Goal: Task Accomplishment & Management: Complete application form

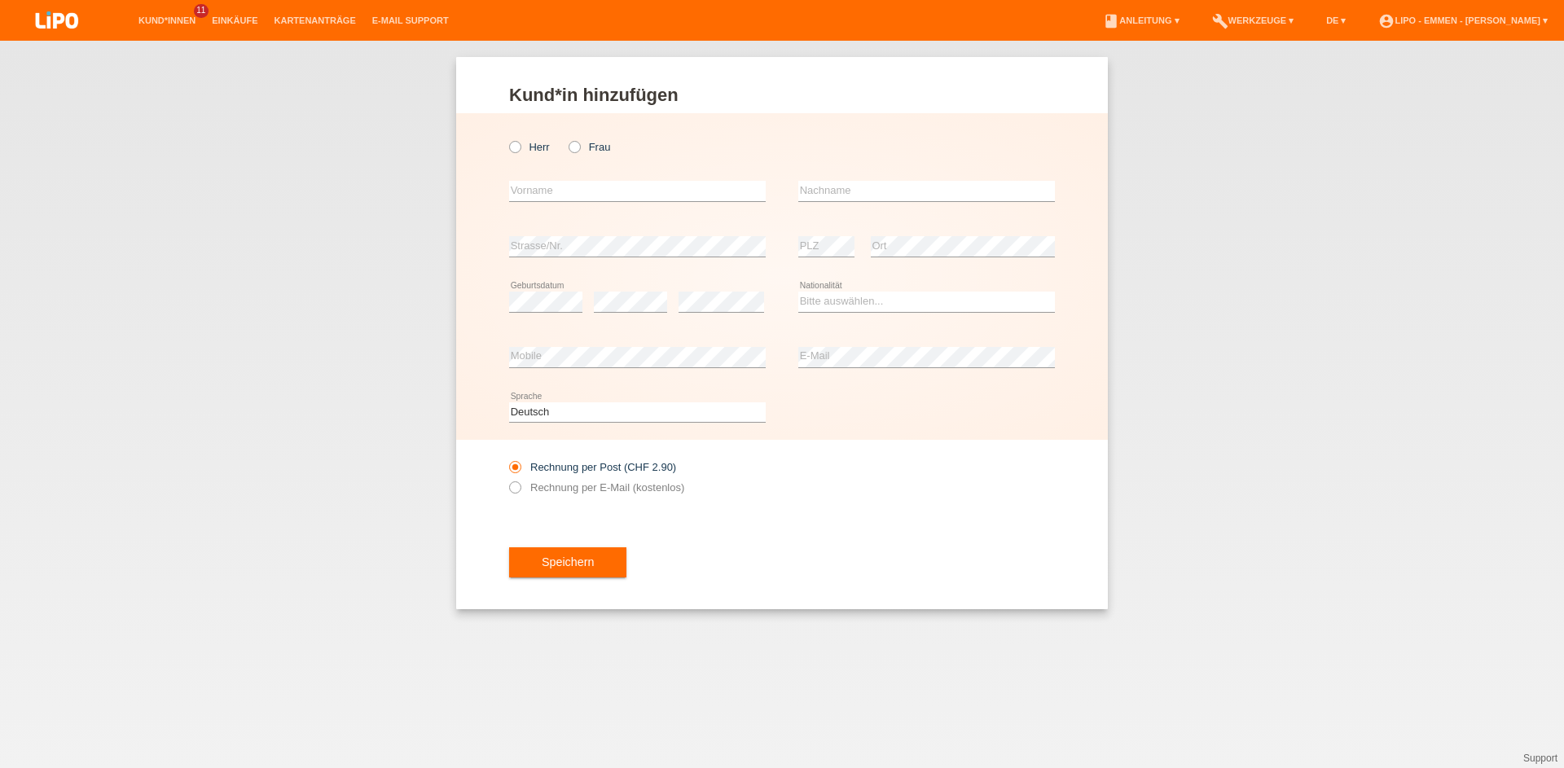
click at [507, 138] on icon at bounding box center [507, 138] width 0 height 0
click at [520, 146] on input "Herr" at bounding box center [514, 146] width 11 height 11
radio input "true"
click at [548, 191] on input "text" at bounding box center [637, 191] width 257 height 20
type input "zhezhhovski"
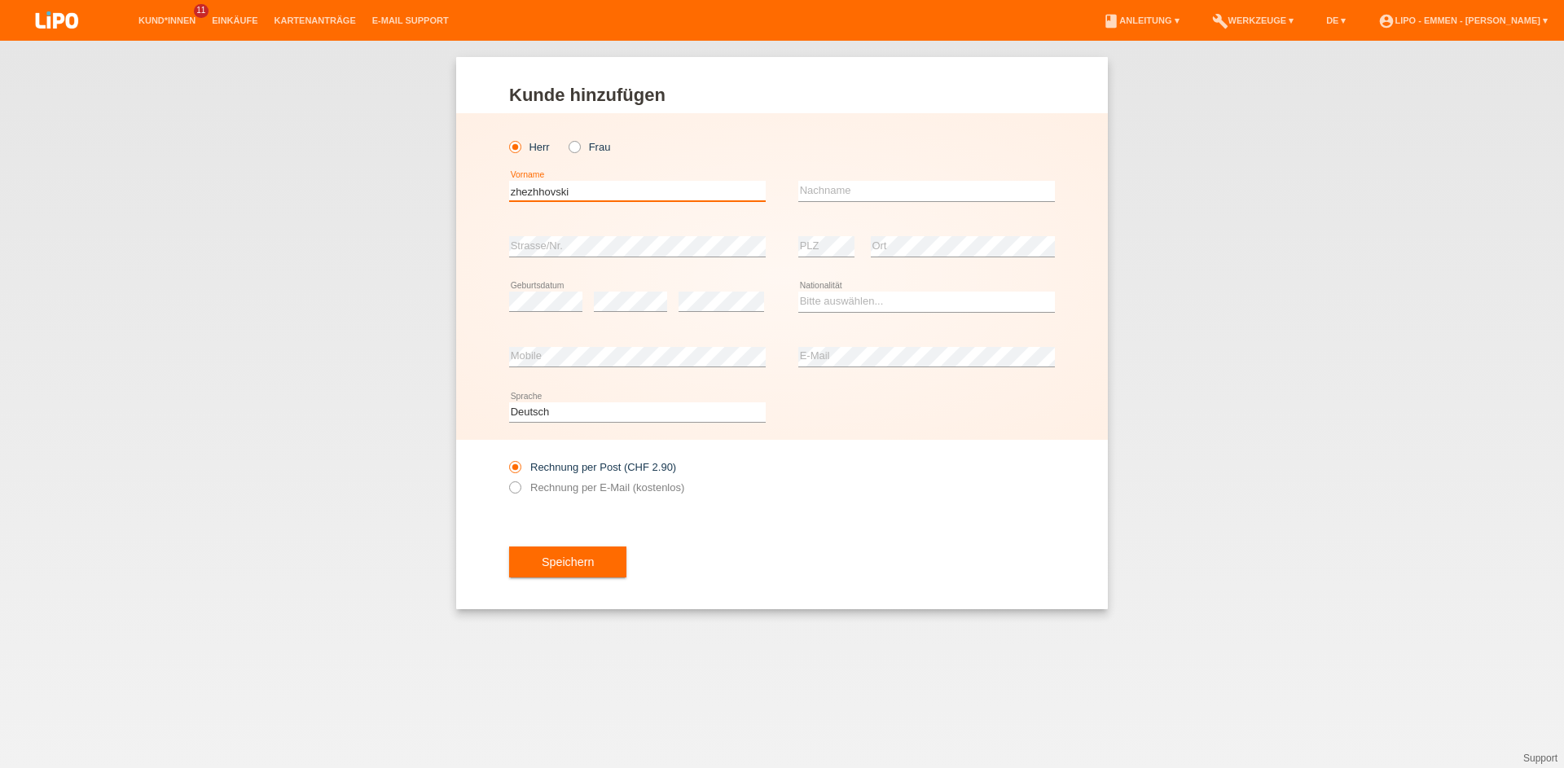
drag, startPoint x: 584, startPoint y: 194, endPoint x: 510, endPoint y: 192, distance: 74.1
click at [509, 189] on input "zhezhhovski" at bounding box center [637, 191] width 257 height 20
type input "zhezhhovski"
type input "dalibor"
click at [823, 301] on select "Bitte auswählen... Schweiz Deutschland Liechtenstein Österreich ------------ Af…" at bounding box center [926, 302] width 257 height 20
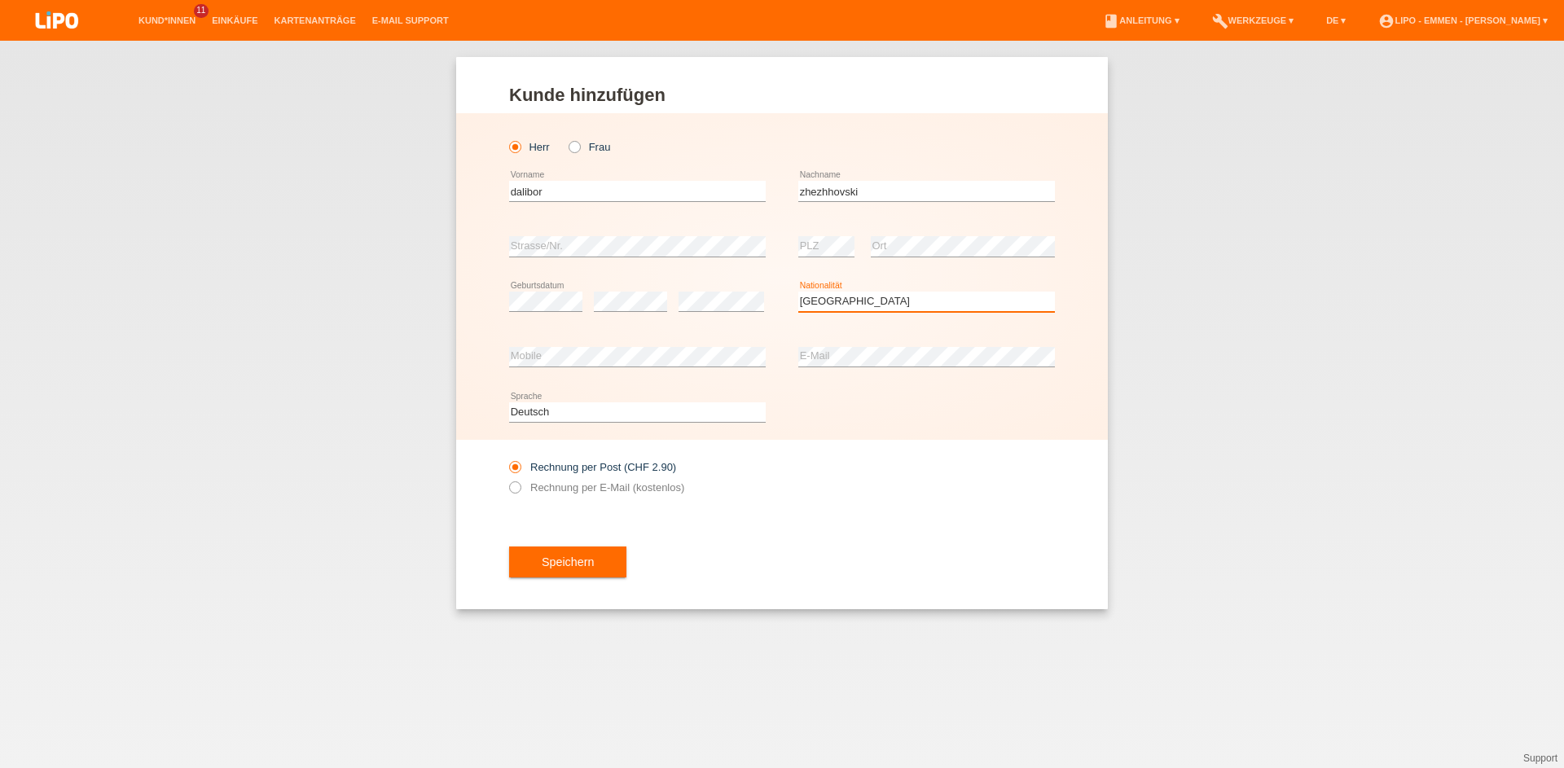
select select "BG"
click at [0, 0] on option "Bulgarien" at bounding box center [0, 0] width 0 height 0
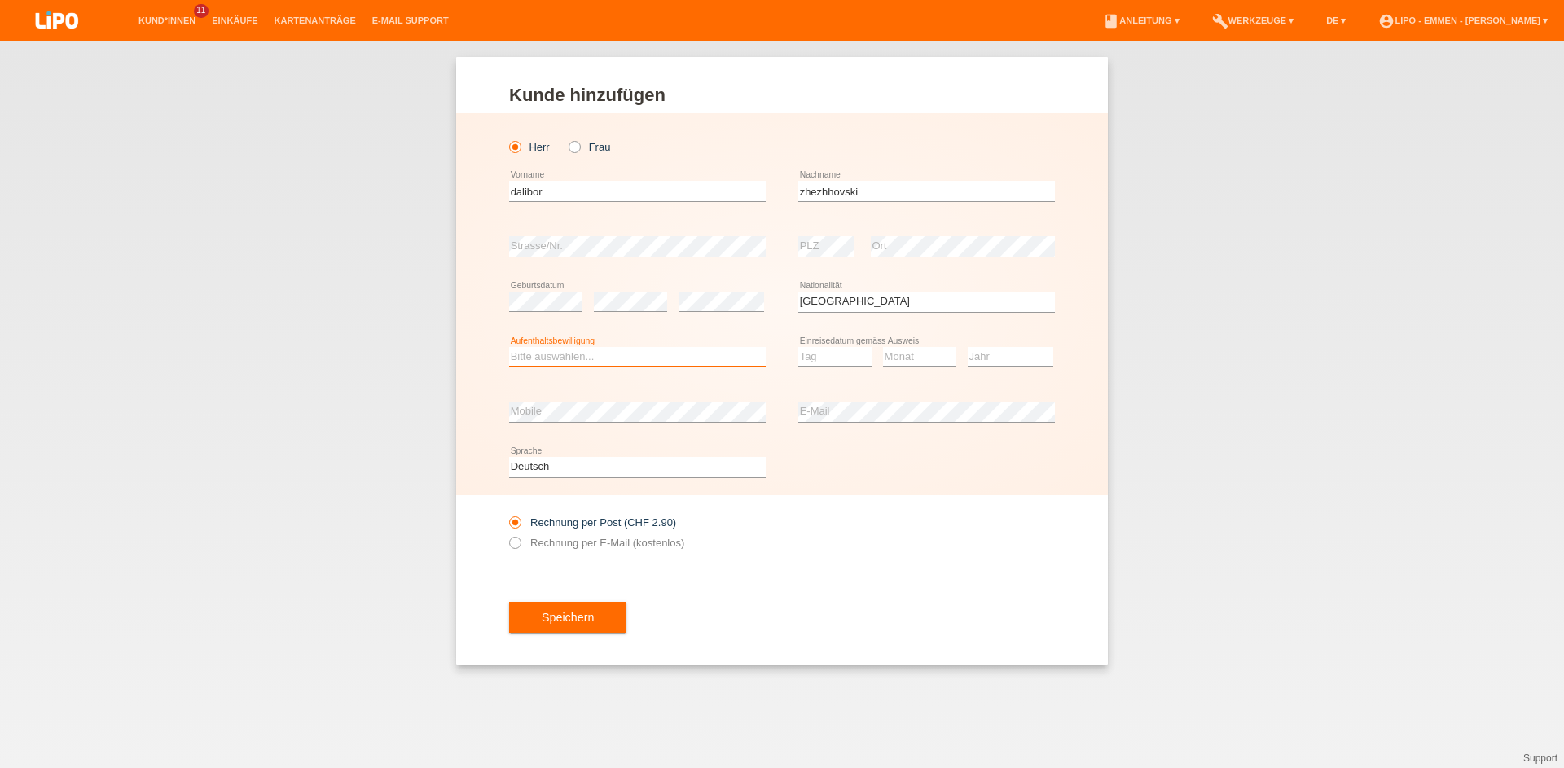
click at [541, 362] on select "Bitte auswählen... C B B - Flüchtlingsstatus Andere" at bounding box center [637, 357] width 257 height 20
click at [0, 0] on option "C" at bounding box center [0, 0] width 0 height 0
click at [577, 358] on select "Bitte auswählen... C B B - Flüchtlingsstatus Andere" at bounding box center [637, 357] width 257 height 20
select select "B"
click at [0, 0] on option "B" at bounding box center [0, 0] width 0 height 0
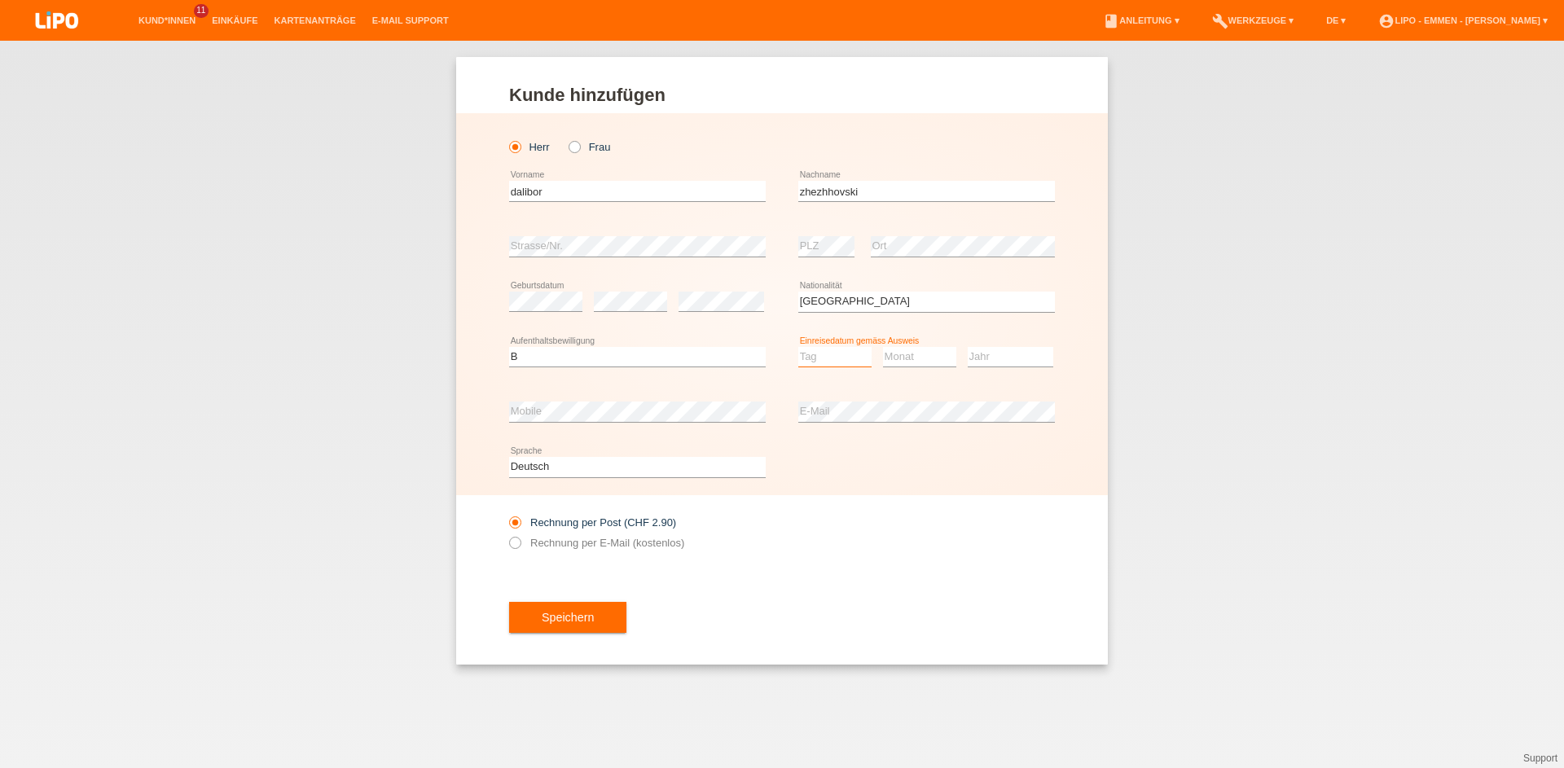
click at [835, 353] on select "Tag 01 02 03 04 05 06 07 08 09 10 11" at bounding box center [834, 357] width 73 height 20
click at [894, 354] on select "Monat 01 02 03 04 05 06 07 08 09 10 11" at bounding box center [919, 357] width 73 height 20
select select "07"
click at [894, 354] on select "Monat 01 02 03 04 05 06 07 08 09 10 11" at bounding box center [919, 357] width 73 height 20
click at [990, 355] on select "Jahr 2025 2024 2023 2022 2021 2020 2019 2018 2017 2016 2015 2014 2013 2012 2011…" at bounding box center [1011, 357] width 86 height 20
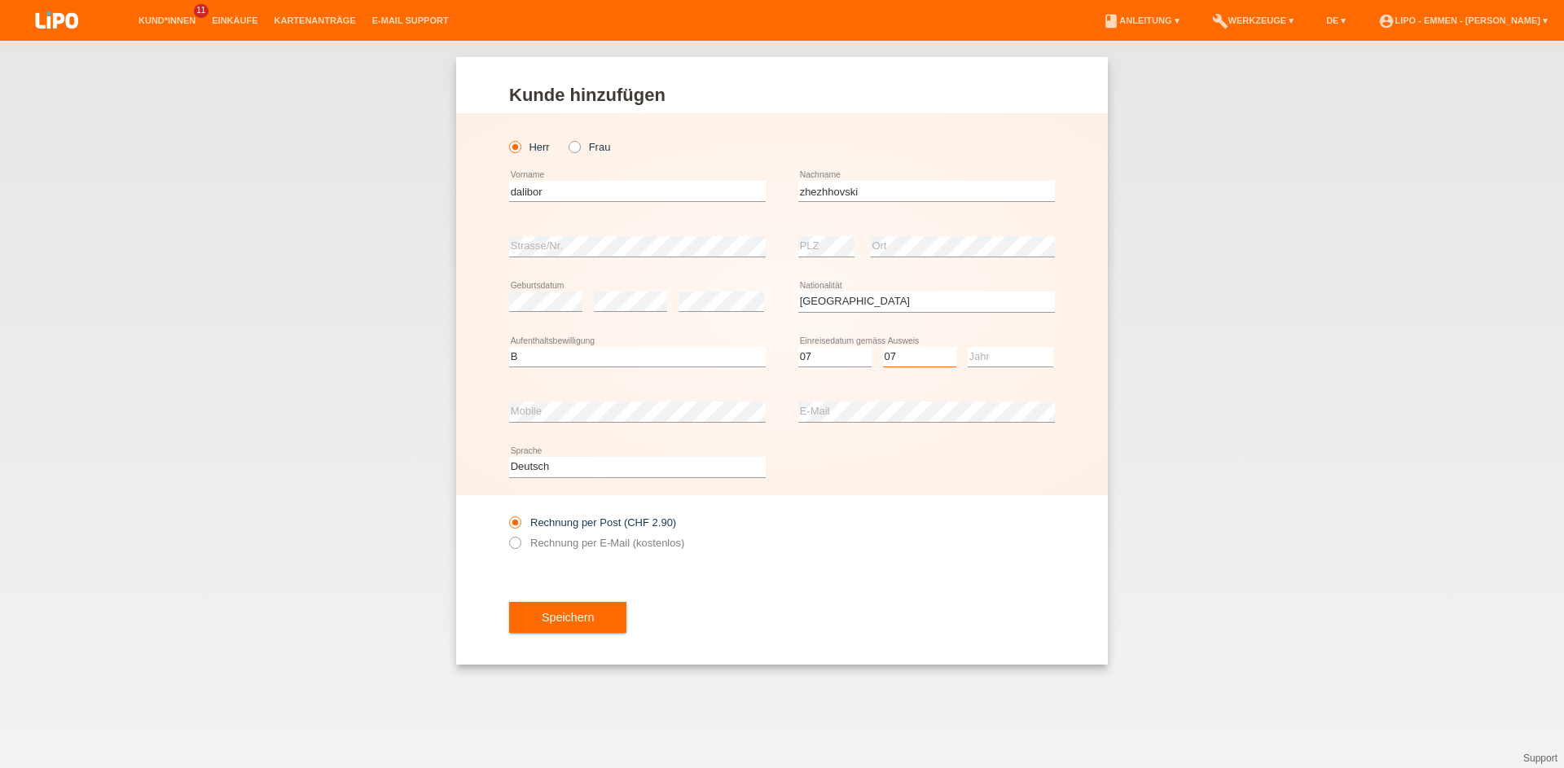
select select "07"
click at [994, 355] on select "Jahr 2025 2024 2023 2022 2021 2020 2019 2018 2017 2016 2015 2014 2013 2012 2011…" at bounding box center [1011, 357] width 86 height 20
select select "2025"
click at [0, 0] on option "2025" at bounding box center [0, 0] width 0 height 0
click at [543, 631] on button "Speichern" at bounding box center [567, 617] width 117 height 31
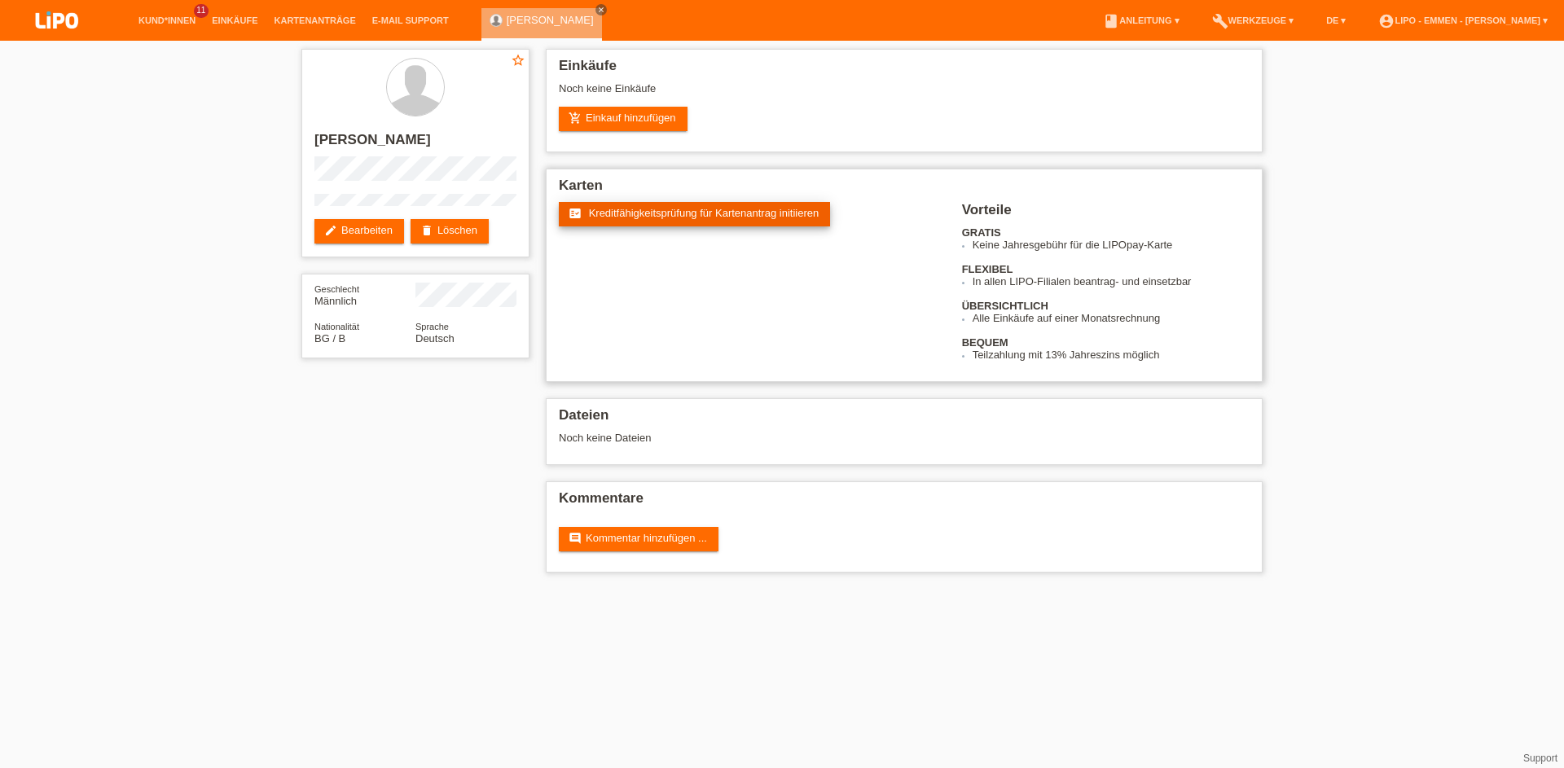
click at [595, 216] on span "Kreditfähigkeitsprüfung für Kartenantrag initiieren" at bounding box center [704, 213] width 231 height 12
click at [164, 25] on link "Kund*innen" at bounding box center [166, 20] width 73 height 10
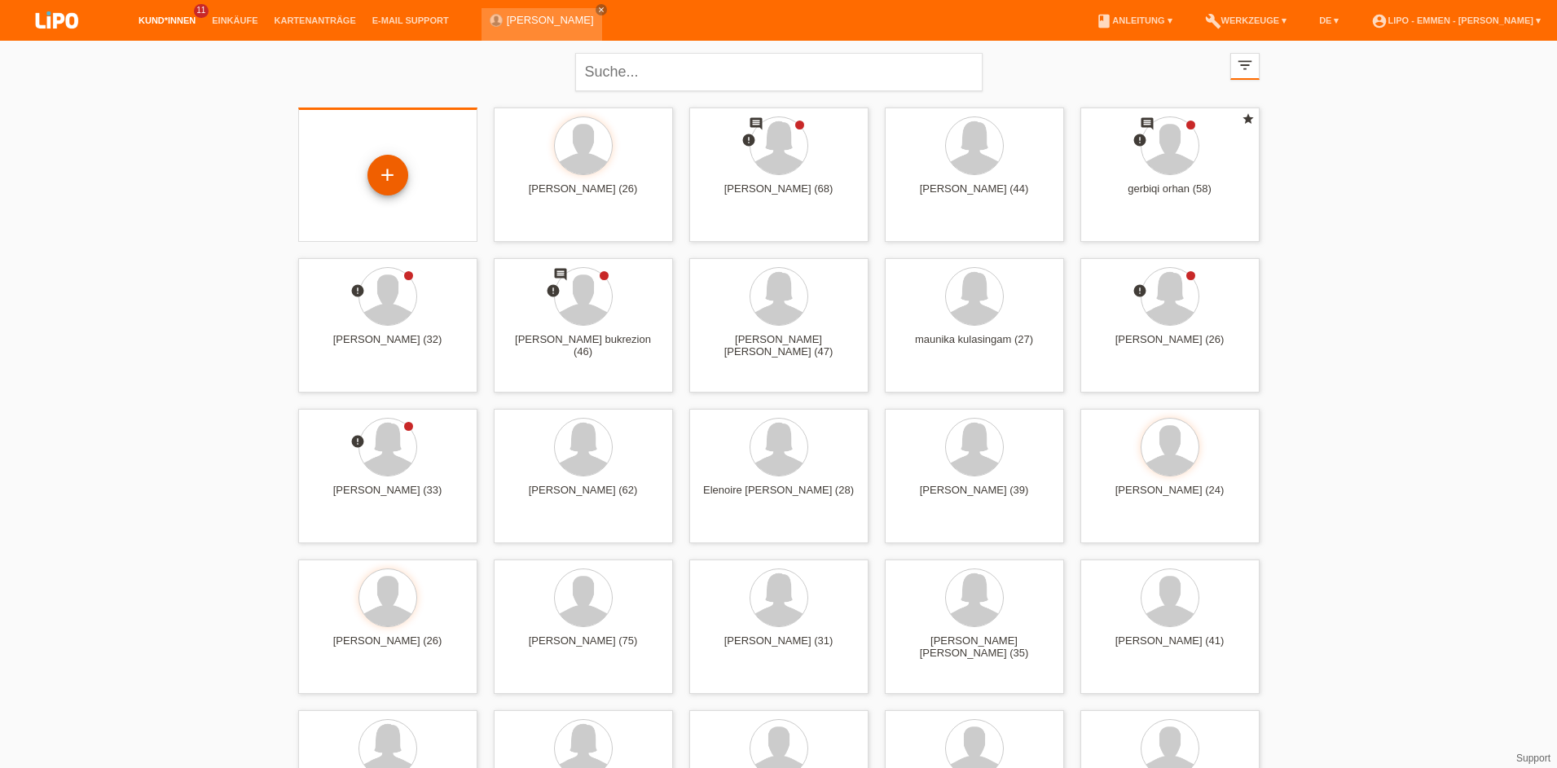
click at [375, 175] on div "+" at bounding box center [387, 175] width 39 height 28
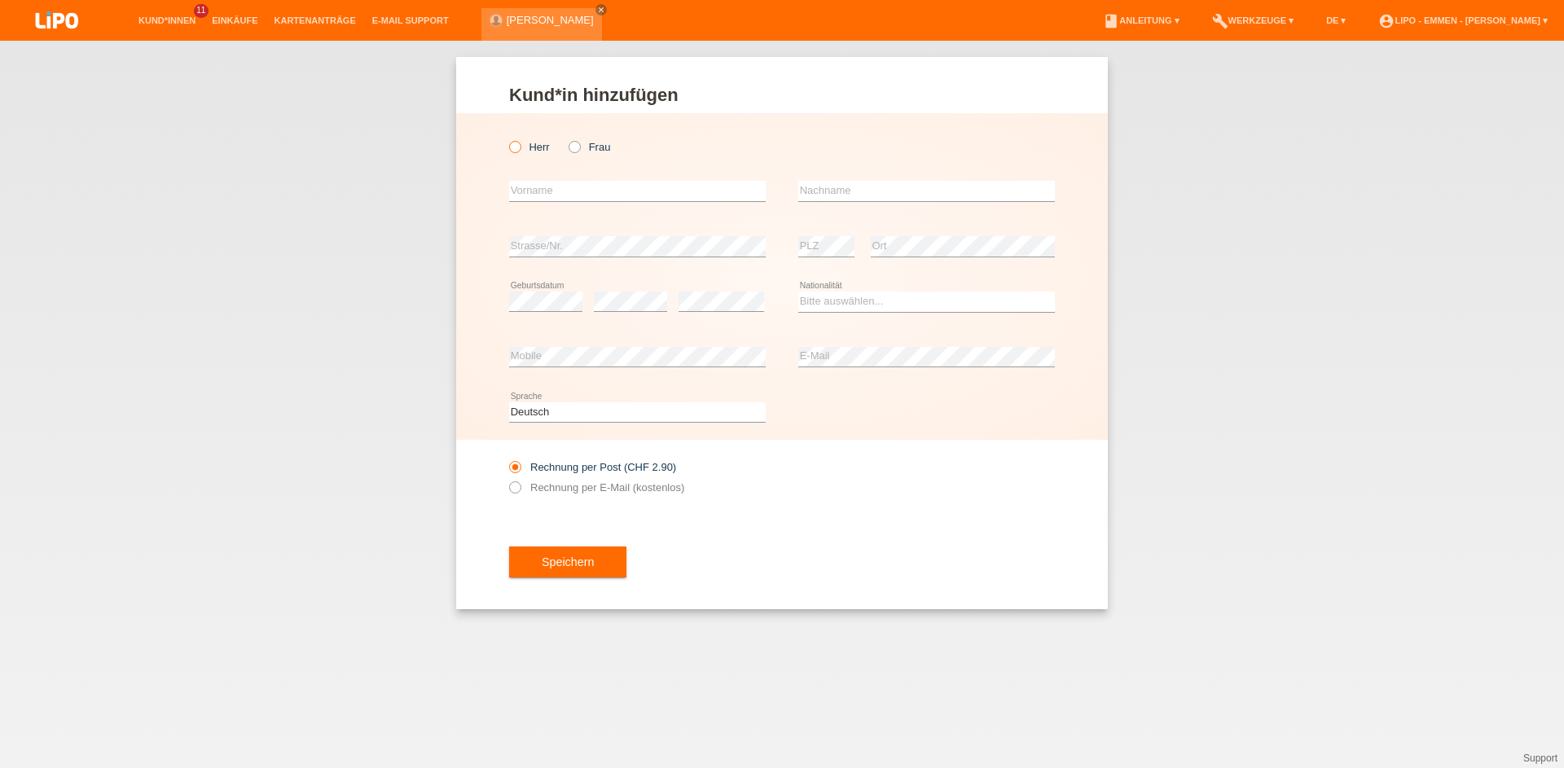
click at [507, 138] on icon at bounding box center [507, 138] width 0 height 0
click at [520, 146] on input "Herr" at bounding box center [514, 146] width 11 height 11
radio input "true"
click at [545, 201] on input "text" at bounding box center [637, 191] width 257 height 20
type input "darko"
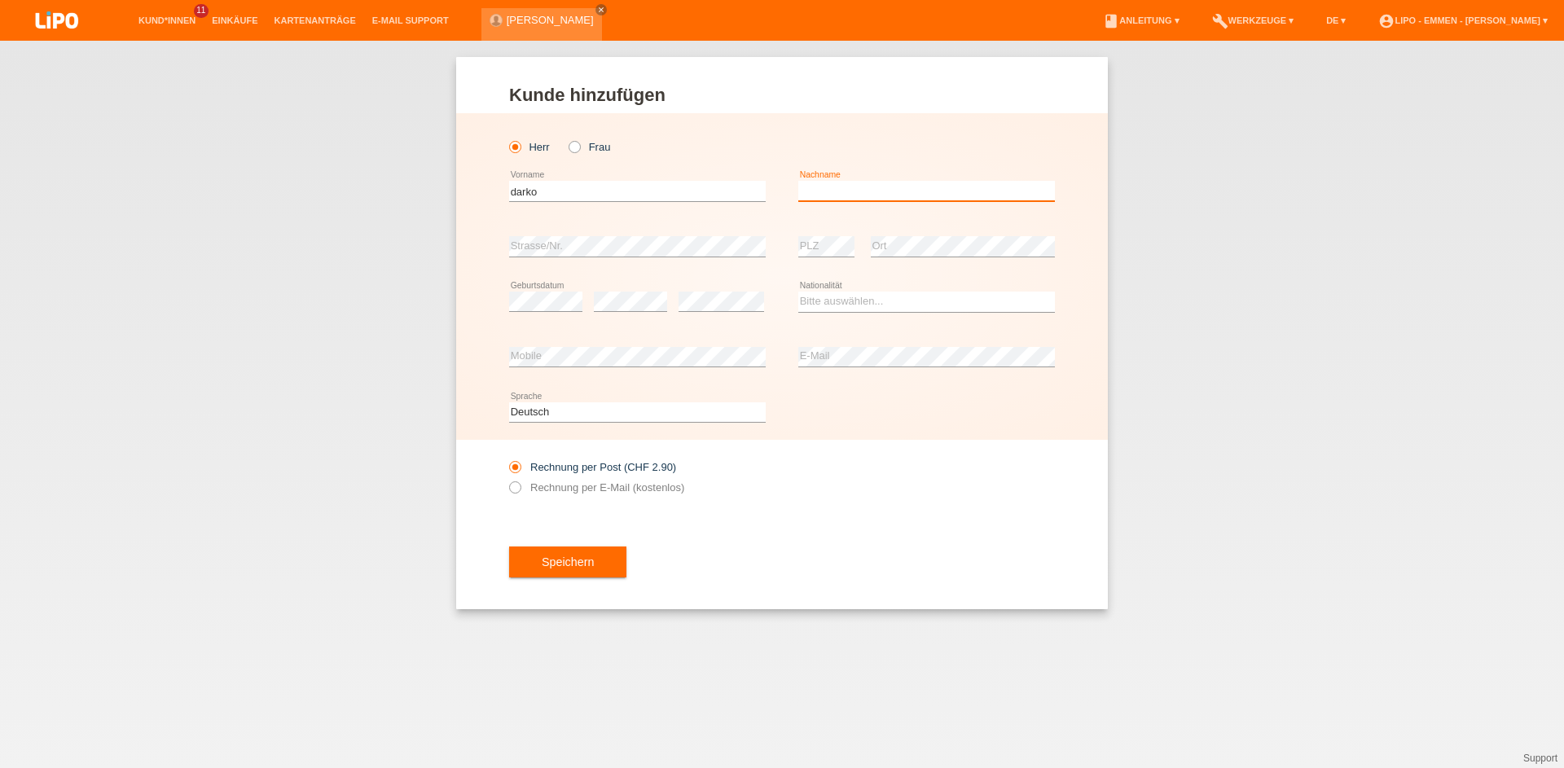
click at [872, 184] on input "text" at bounding box center [926, 191] width 257 height 20
type input "savkovic"
click at [821, 305] on select "Bitte auswählen... Schweiz Deutschland Liechtenstein Österreich ------------ Af…" at bounding box center [926, 302] width 257 height 20
select select "RS"
click at [0, 0] on option "Serbien" at bounding box center [0, 0] width 0 height 0
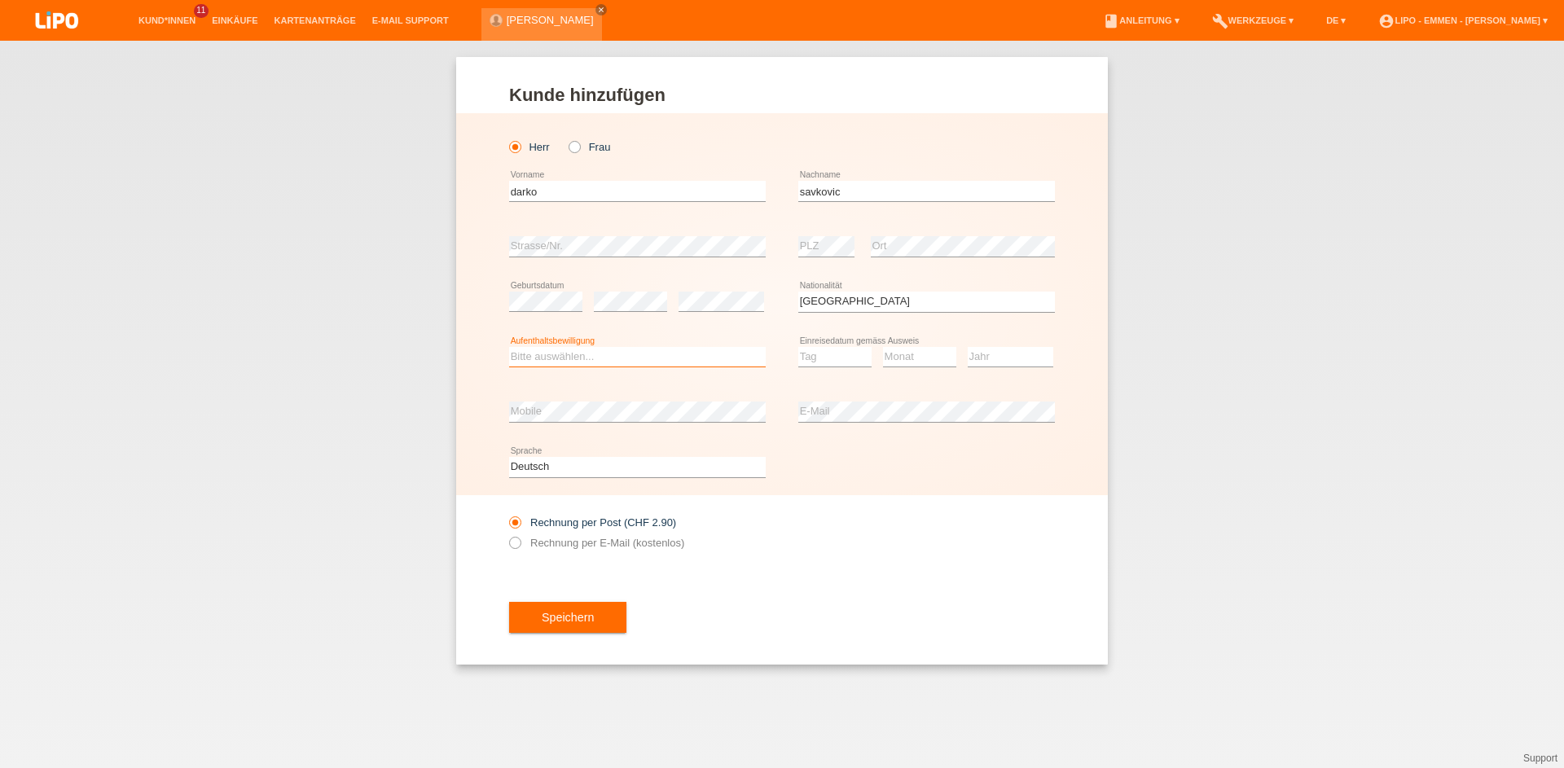
click at [575, 361] on select "Bitte auswählen... C B B - Flüchtlingsstatus Andere" at bounding box center [637, 357] width 257 height 20
select select "C"
click at [0, 0] on option "C" at bounding box center [0, 0] width 0 height 0
click at [869, 362] on select "Tag 01 02 03 04 05 06 07 08 09 10 11" at bounding box center [834, 357] width 73 height 20
select select "25"
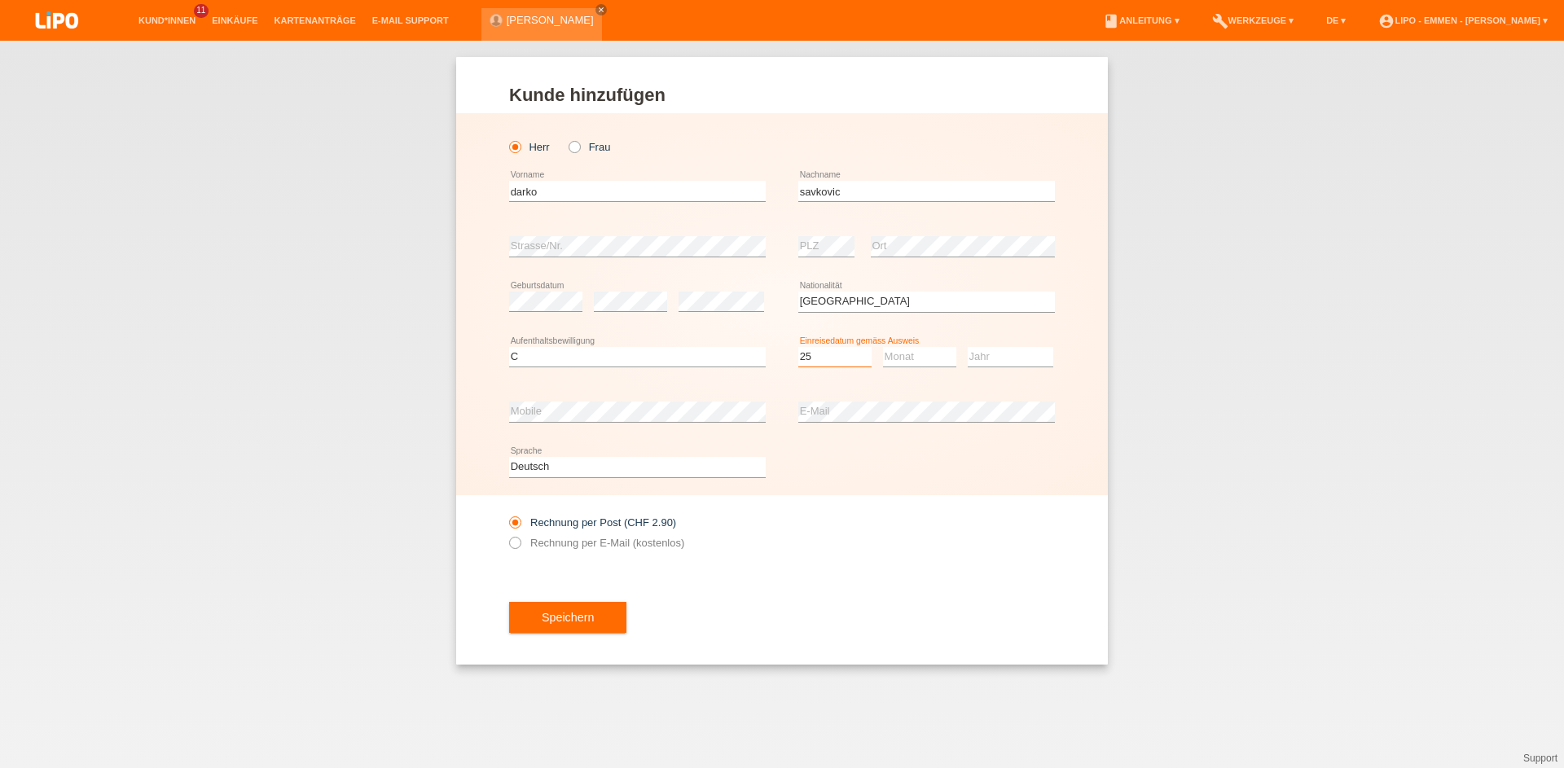
click at [0, 0] on option "25" at bounding box center [0, 0] width 0 height 0
click at [911, 362] on select "Monat 01 02 03 04 05 06 07 08 09 10 11" at bounding box center [919, 357] width 73 height 20
select select "08"
click at [0, 0] on option "08" at bounding box center [0, 0] width 0 height 0
click at [985, 358] on select "Jahr 2025 2024 2023 2022 2021 2020 2019 2018 2017 2016 2015 2014 2013 2012 2011…" at bounding box center [1011, 357] width 86 height 20
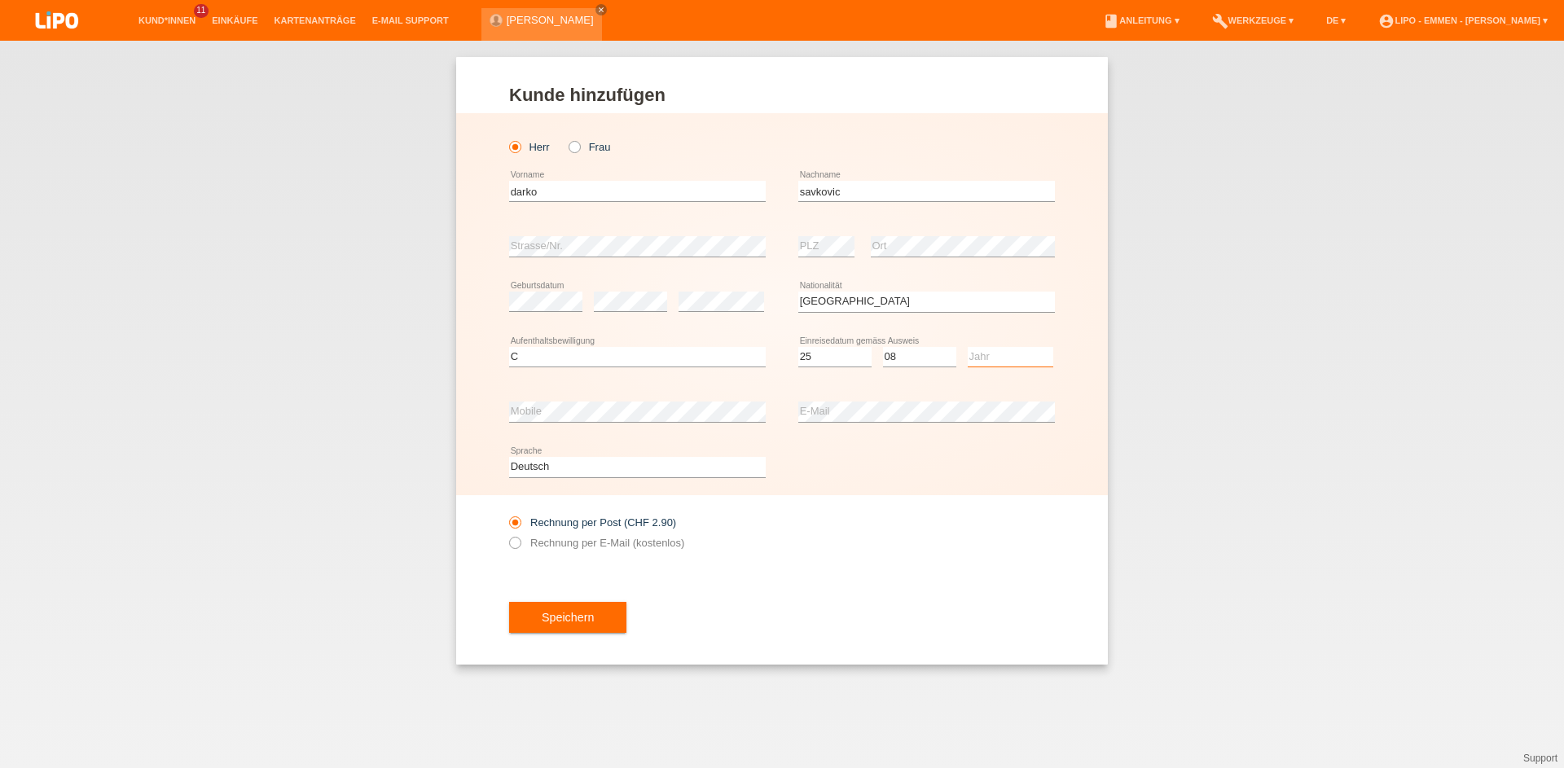
select select "2003"
click at [0, 0] on option "2003" at bounding box center [0, 0] width 0 height 0
click at [614, 626] on button "Speichern" at bounding box center [567, 617] width 117 height 31
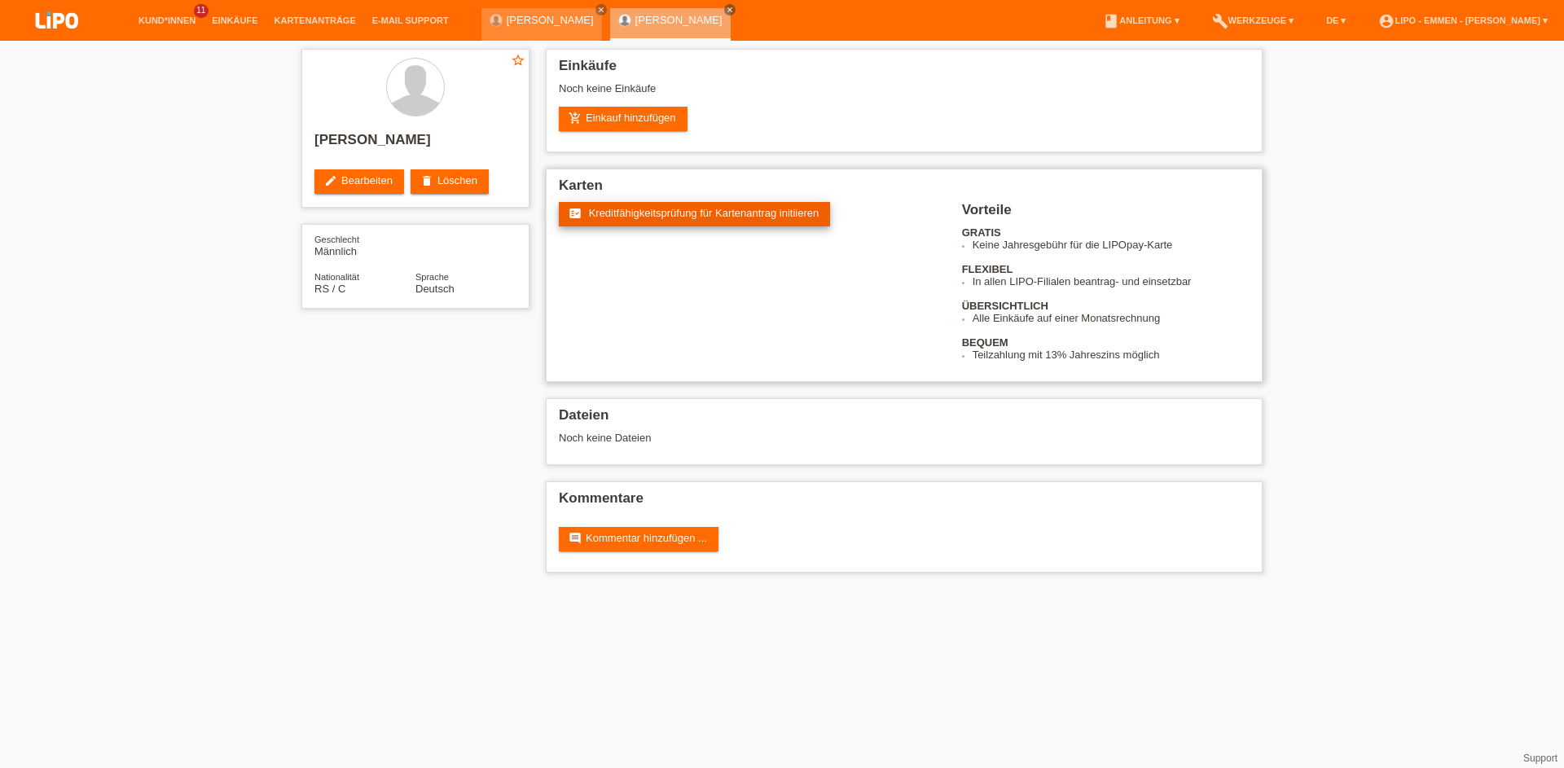
click at [665, 209] on span "Kreditfähigkeitsprüfung für Kartenantrag initiieren" at bounding box center [704, 213] width 231 height 12
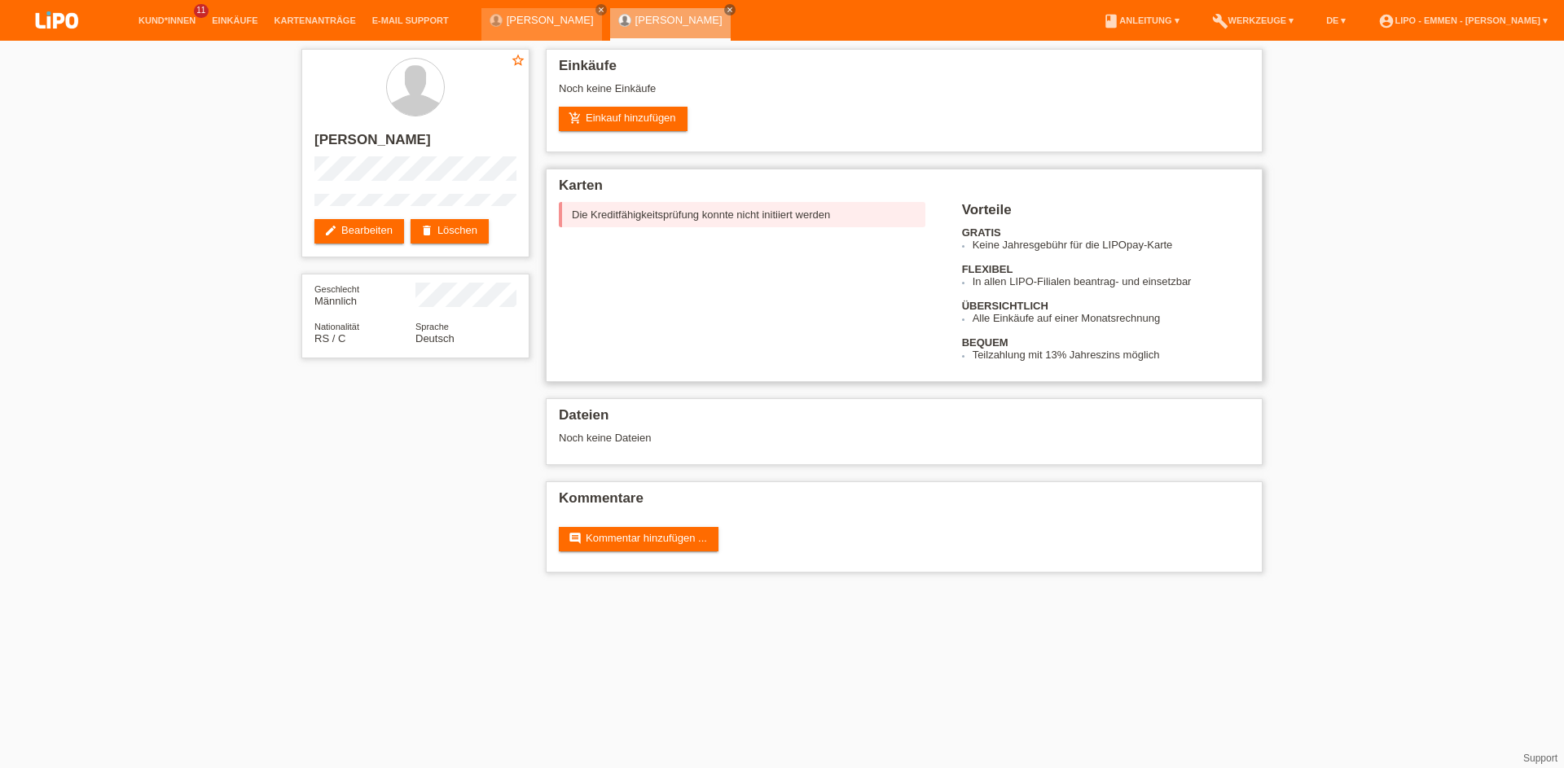
drag, startPoint x: 575, startPoint y: 213, endPoint x: 849, endPoint y: 235, distance: 274.6
click at [790, 290] on div "fact_check Kreditfähigkeitsprüfung für Kartenantrag initiieren Die Kreditfähigk…" at bounding box center [904, 281] width 691 height 159
drag, startPoint x: 569, startPoint y: 219, endPoint x: 661, endPoint y: 243, distance: 95.0
click at [651, 242] on div "fact_check Kreditfähigkeitsprüfung für Kartenantrag initiieren Die Kreditfähigk…" at bounding box center [760, 237] width 403 height 70
click at [181, 22] on link "Kund*innen" at bounding box center [166, 20] width 73 height 10
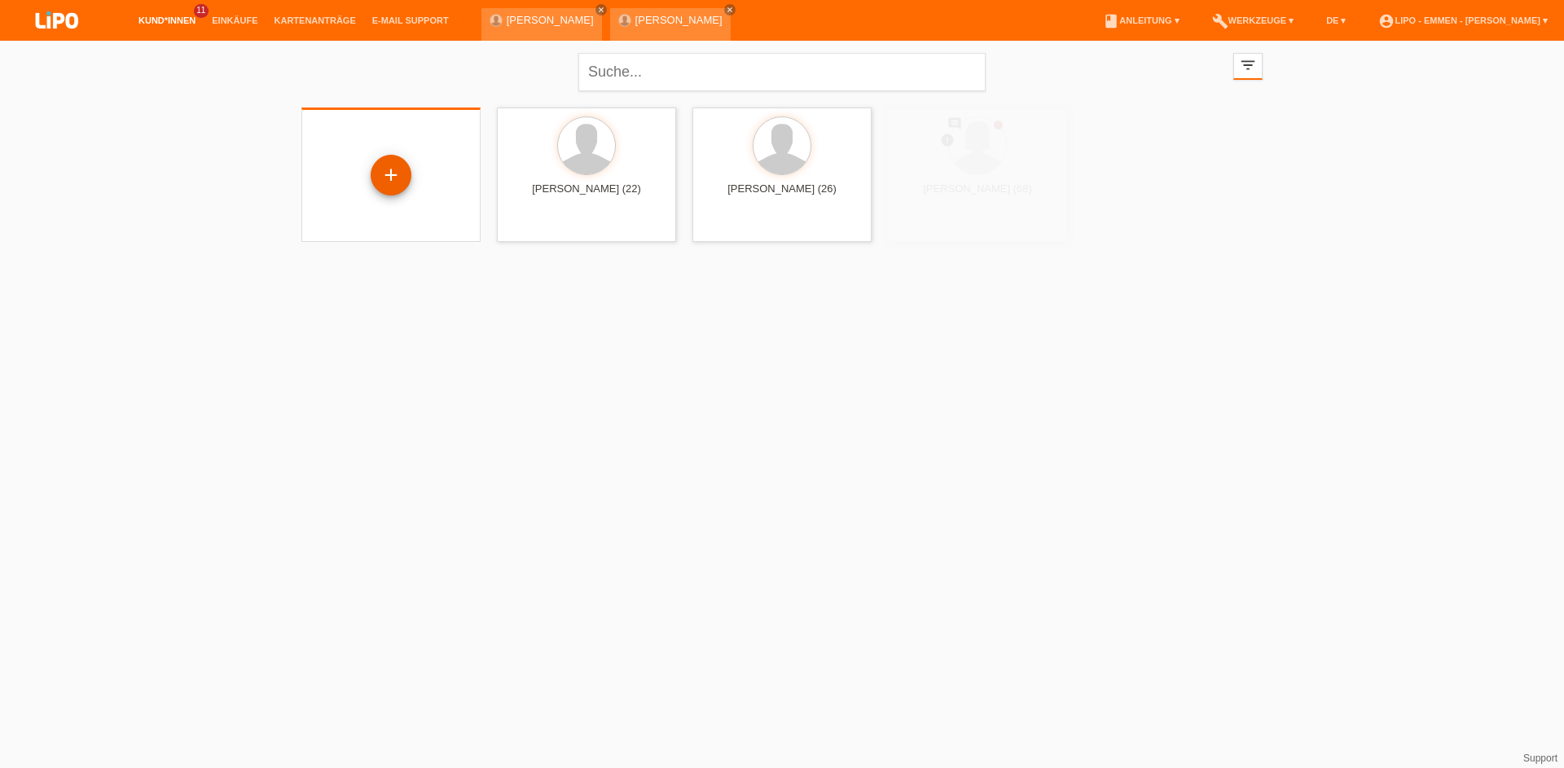
click at [387, 171] on div "+" at bounding box center [390, 175] width 39 height 28
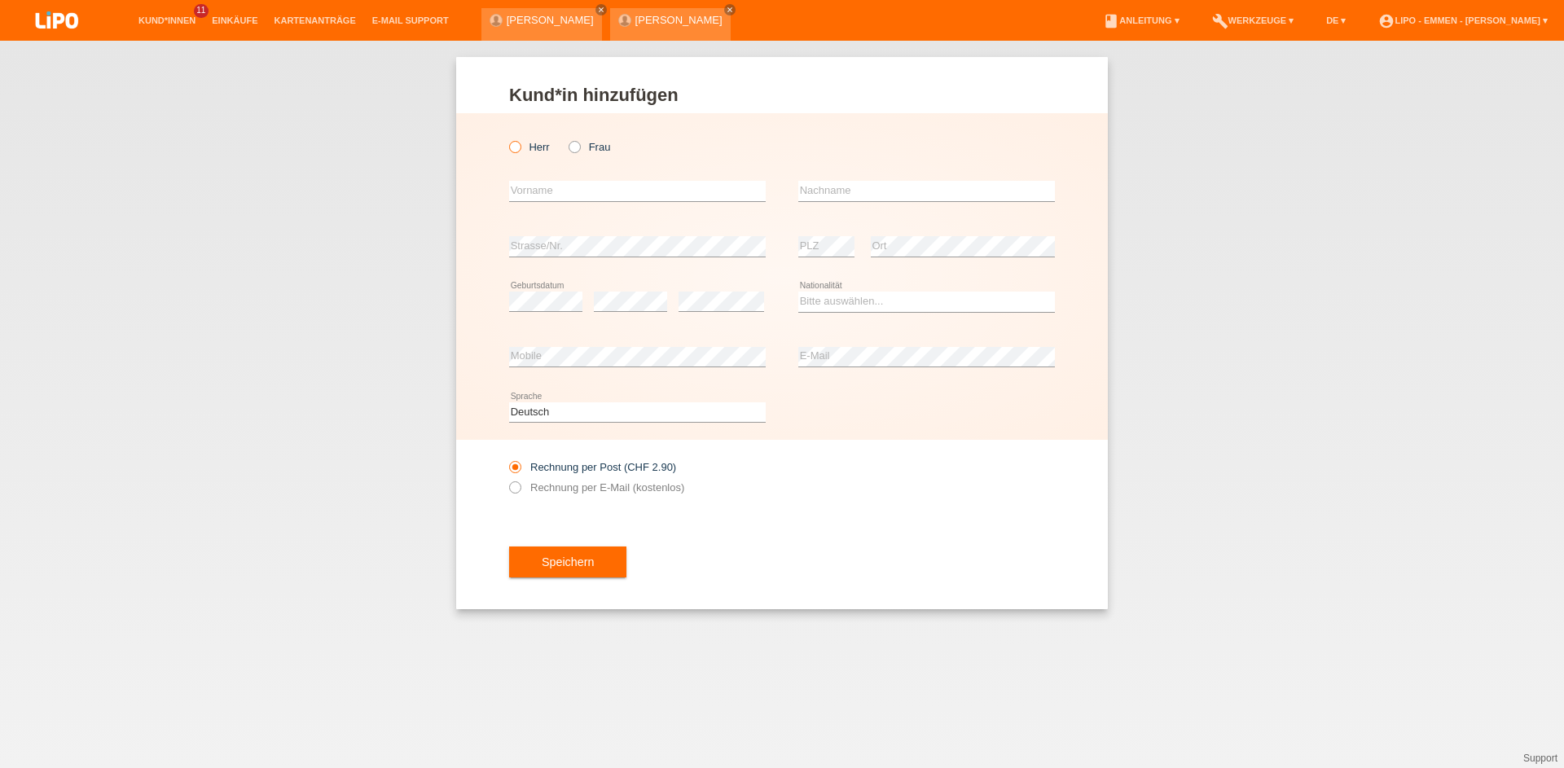
click at [532, 150] on label "Herr" at bounding box center [529, 147] width 41 height 12
click at [520, 150] on input "Herr" at bounding box center [514, 146] width 11 height 11
radio input "true"
click at [537, 199] on input "text" at bounding box center [637, 191] width 257 height 20
type input "[PERSON_NAME]"
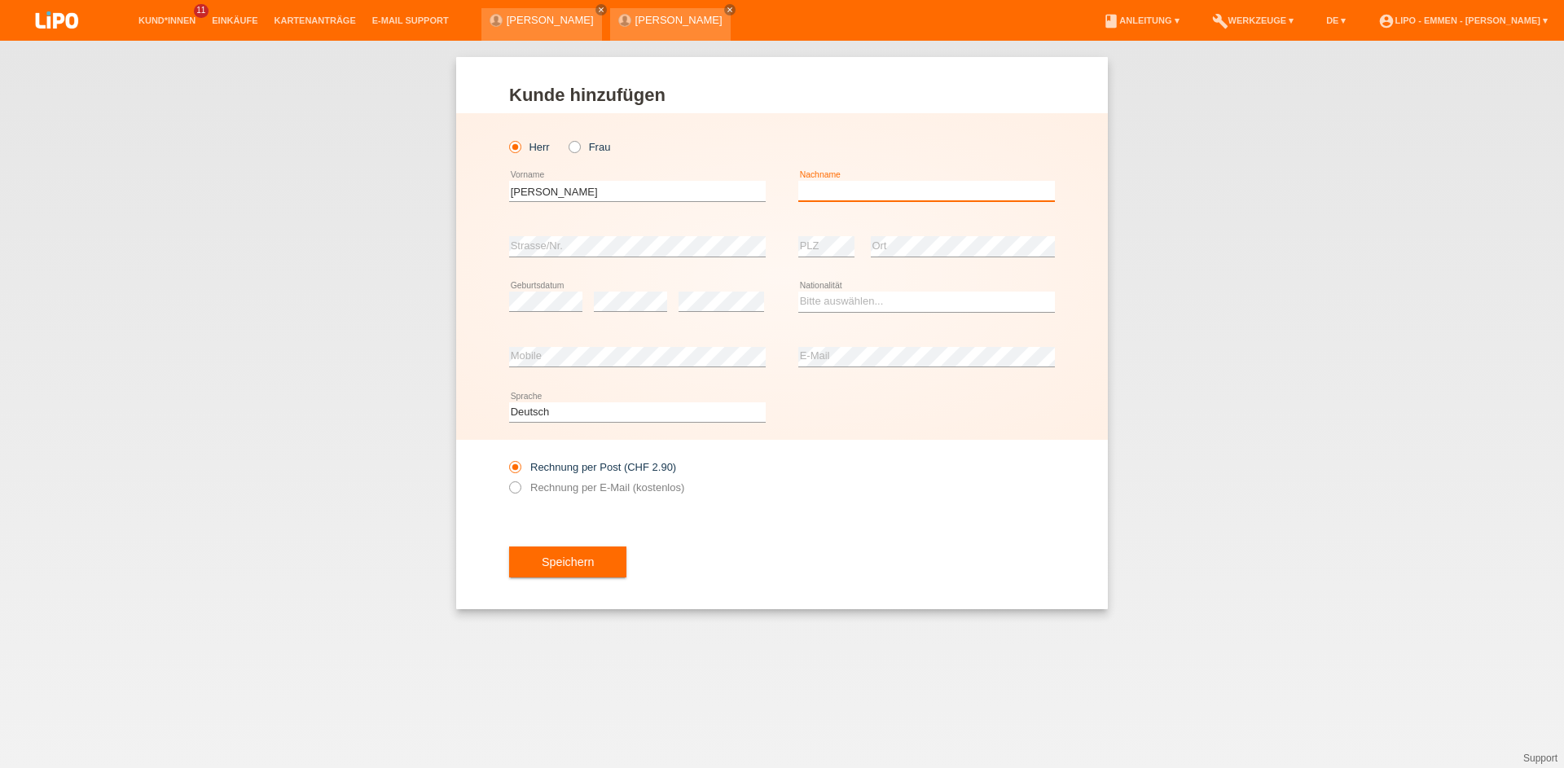
click at [819, 191] on input "text" at bounding box center [926, 191] width 257 height 20
type input "savkovic"
click at [531, 236] on div "error Strasse/Nr." at bounding box center [637, 246] width 257 height 55
click at [826, 305] on select "Bitte auswählen... Schweiz Deutschland Liechtenstein Österreich ------------ Af…" at bounding box center [926, 302] width 257 height 20
select select "RS"
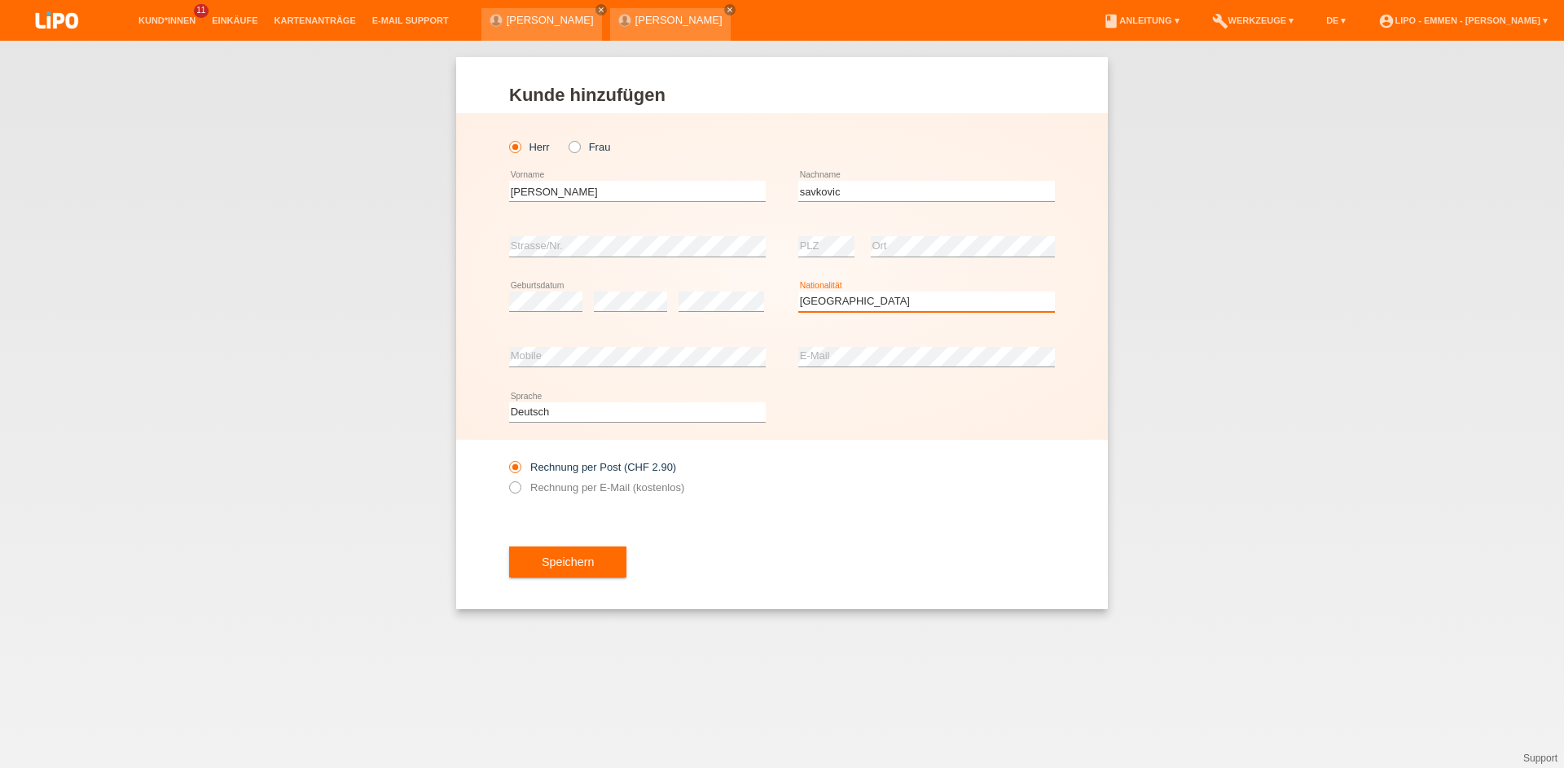
click at [0, 0] on option "Serbien" at bounding box center [0, 0] width 0 height 0
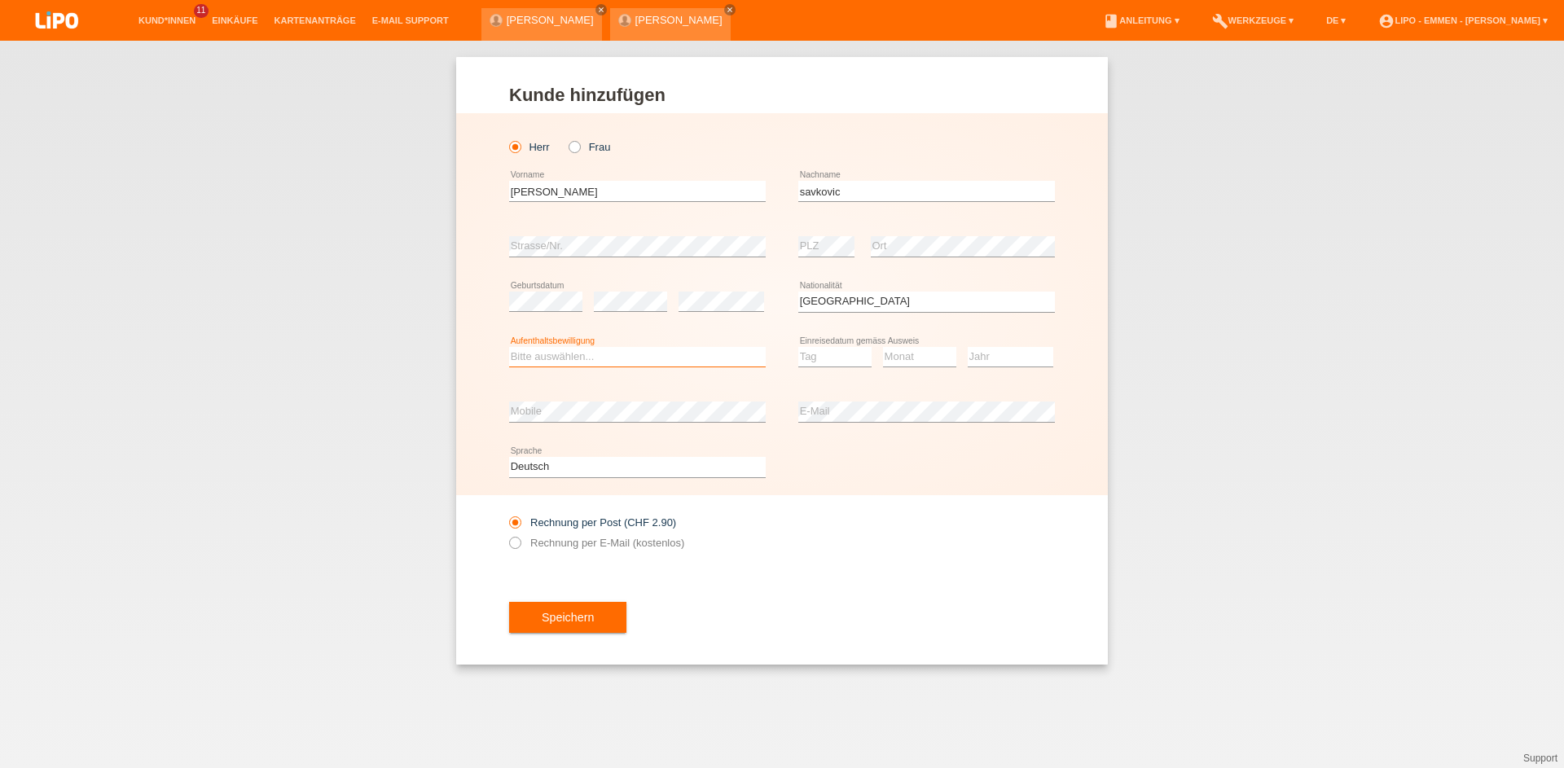
click at [565, 358] on select "Bitte auswählen... C B B - Flüchtlingsstatus Andere" at bounding box center [637, 357] width 257 height 20
select select "B"
click at [0, 0] on option "B" at bounding box center [0, 0] width 0 height 0
click at [859, 356] on select "Tag 01 02 03 04 05 06 07 08 09 10 11" at bounding box center [834, 357] width 73 height 20
click at [894, 362] on select "Monat 01 02 03 04 05 06 07 08 09 10 11" at bounding box center [919, 357] width 73 height 20
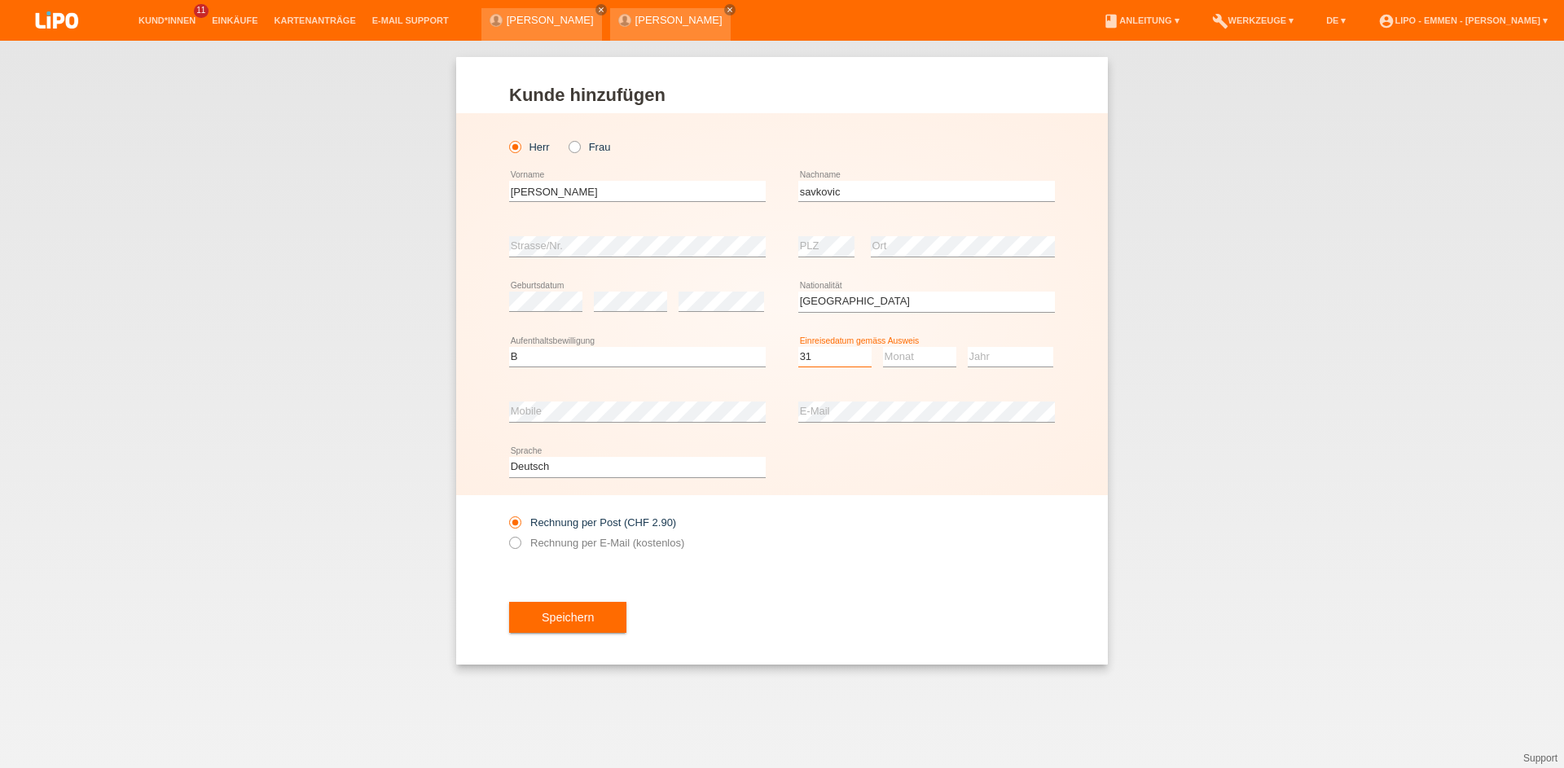
select select "31"
click at [894, 362] on select "Monat 01 02 03 04 05 06 07 08 09 10 11" at bounding box center [919, 357] width 73 height 20
click at [1017, 366] on select "Jahr 2025 2024 2023 2022 2021 2020 2019 2018 2017 2016 2015 2014 2013 2012 2011…" at bounding box center [1011, 357] width 86 height 20
select select "12"
click at [1011, 358] on select "Jahr 2025 2024 2023 2022 2021 2020 2019 2018 2017 2016 2015 2014 2013 2012 2011…" at bounding box center [1011, 357] width 86 height 20
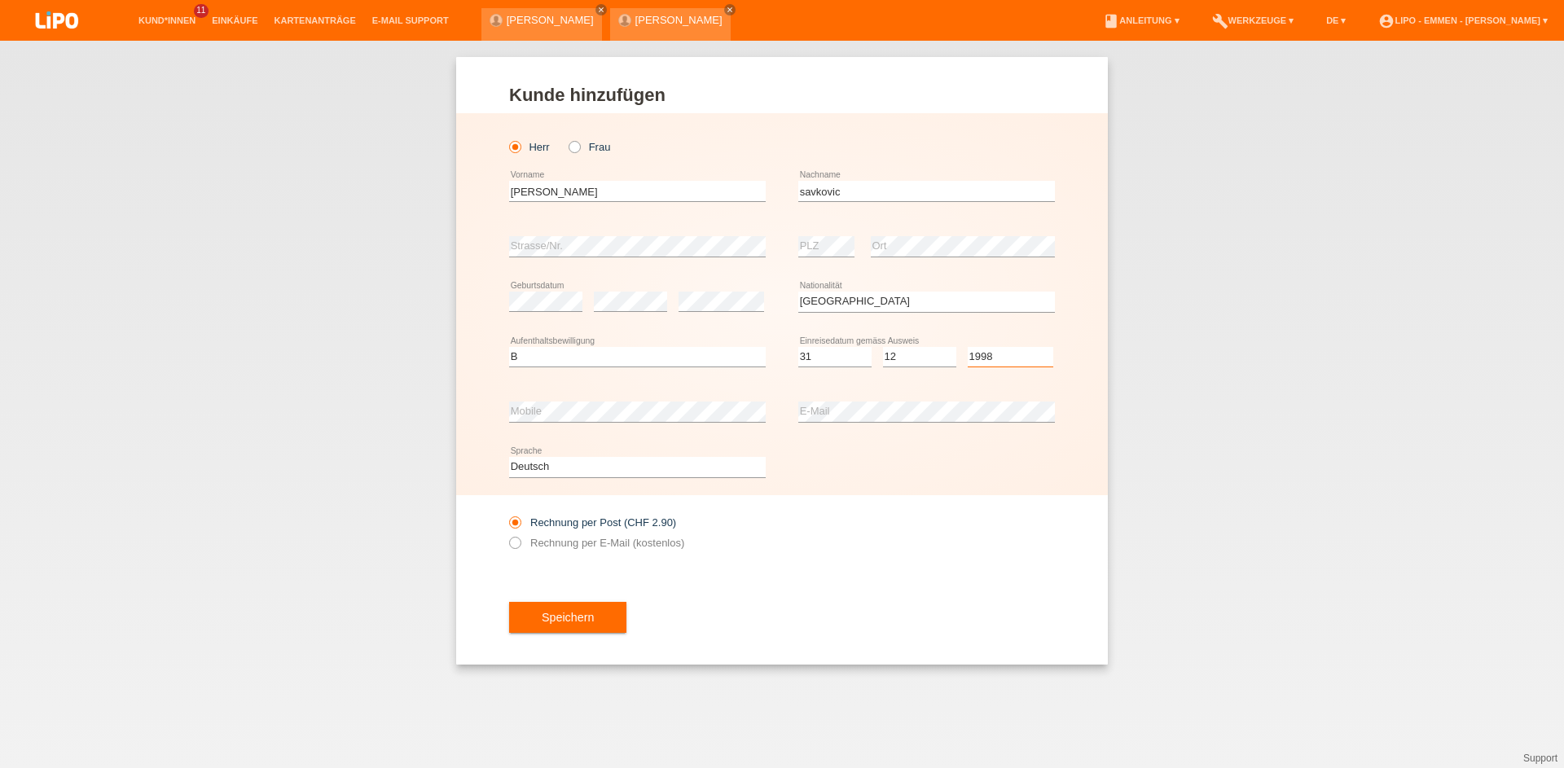
click at [907, 311] on select "Bitte auswählen... Schweiz Deutschland Liechtenstein Österreich ------------ Af…" at bounding box center [926, 302] width 257 height 20
select select "1998"
click at [579, 626] on button "Speichern" at bounding box center [567, 617] width 117 height 31
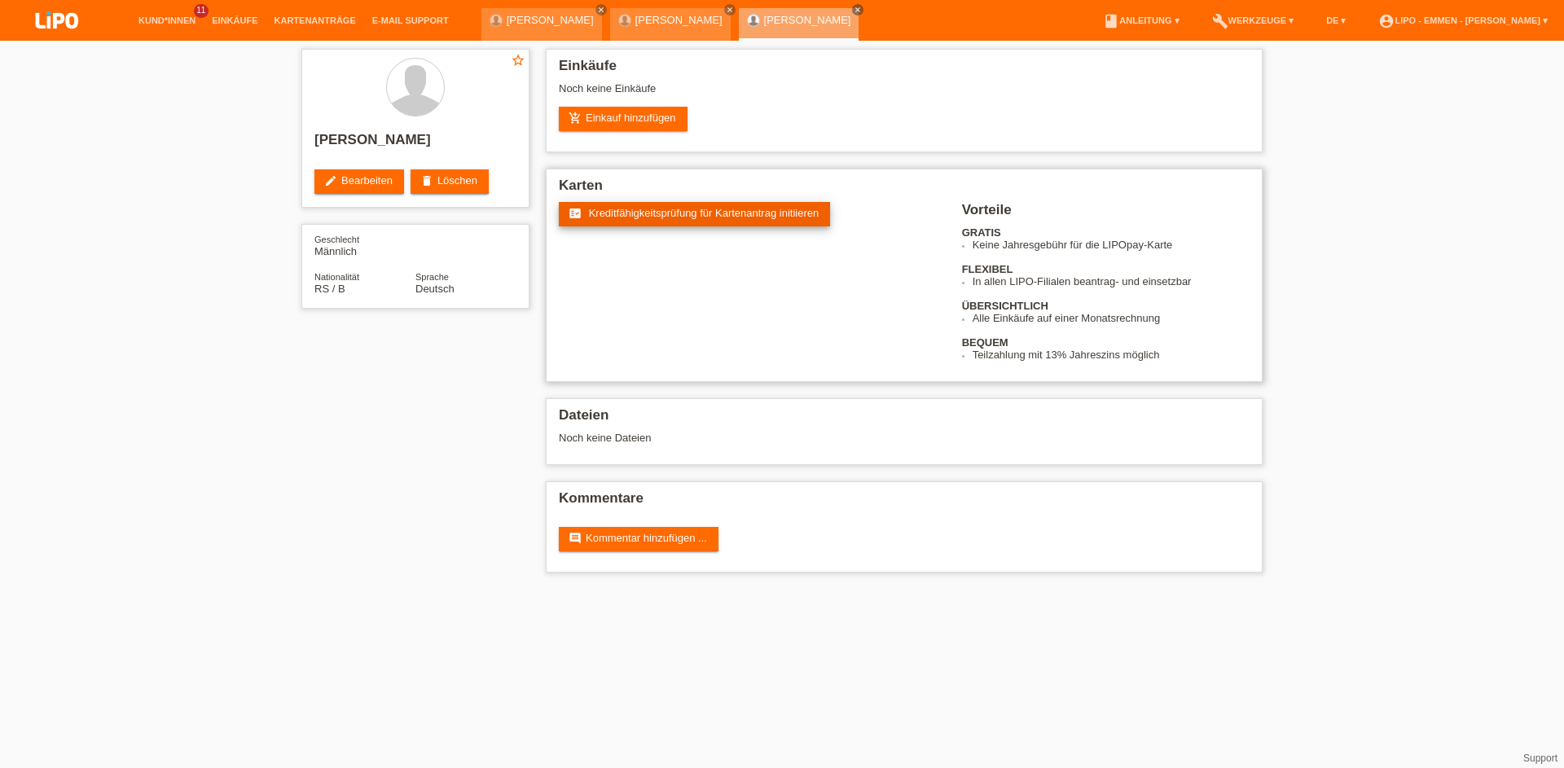
click at [641, 218] on span "Kreditfähigkeitsprüfung für Kartenantrag initiieren" at bounding box center [704, 213] width 231 height 12
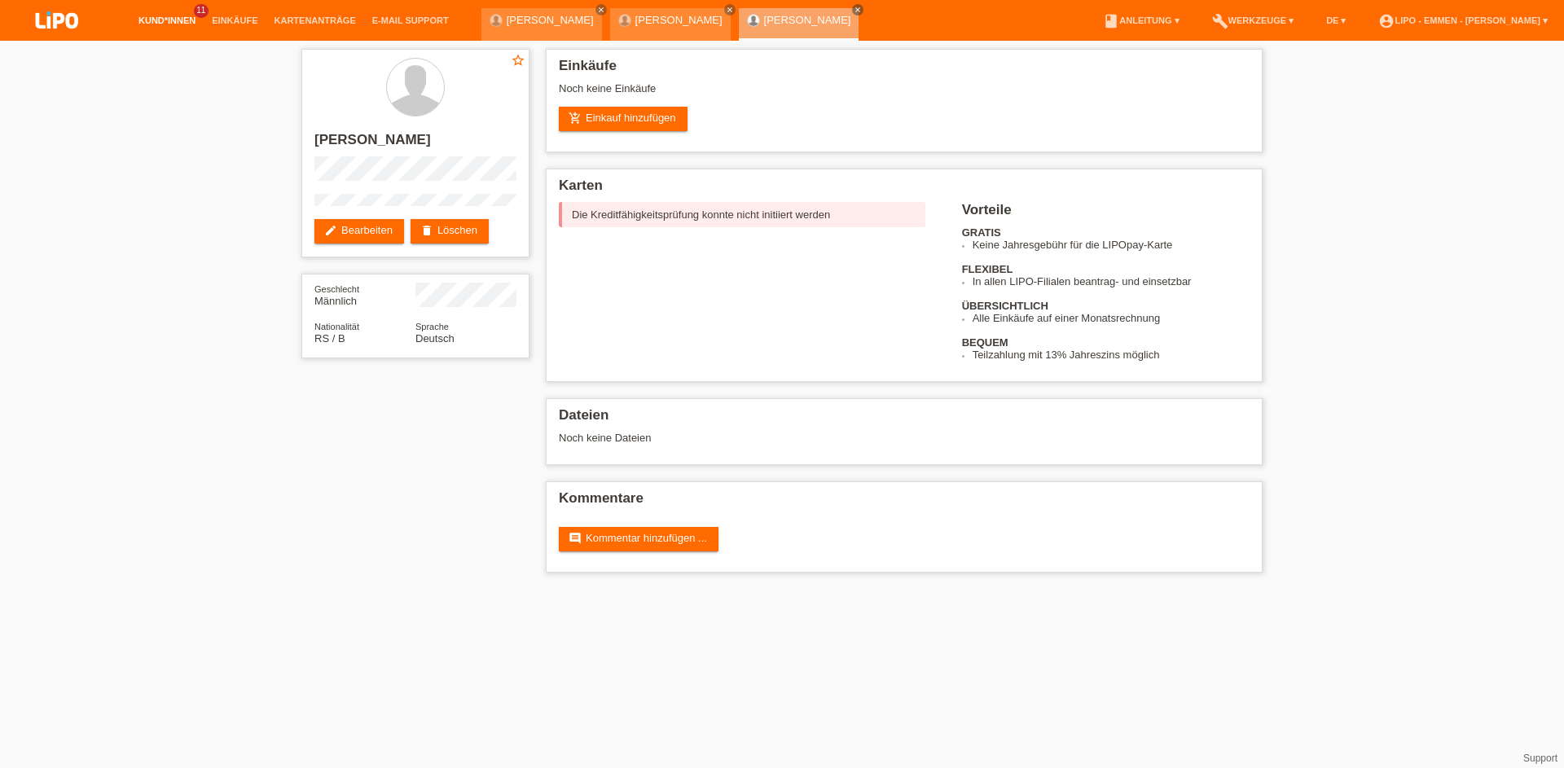
drag, startPoint x: 158, startPoint y: 9, endPoint x: 162, endPoint y: 17, distance: 9.1
click at [161, 13] on li "Kund*innen 11" at bounding box center [166, 21] width 73 height 42
click at [163, 18] on link "Kund*innen" at bounding box center [166, 20] width 73 height 10
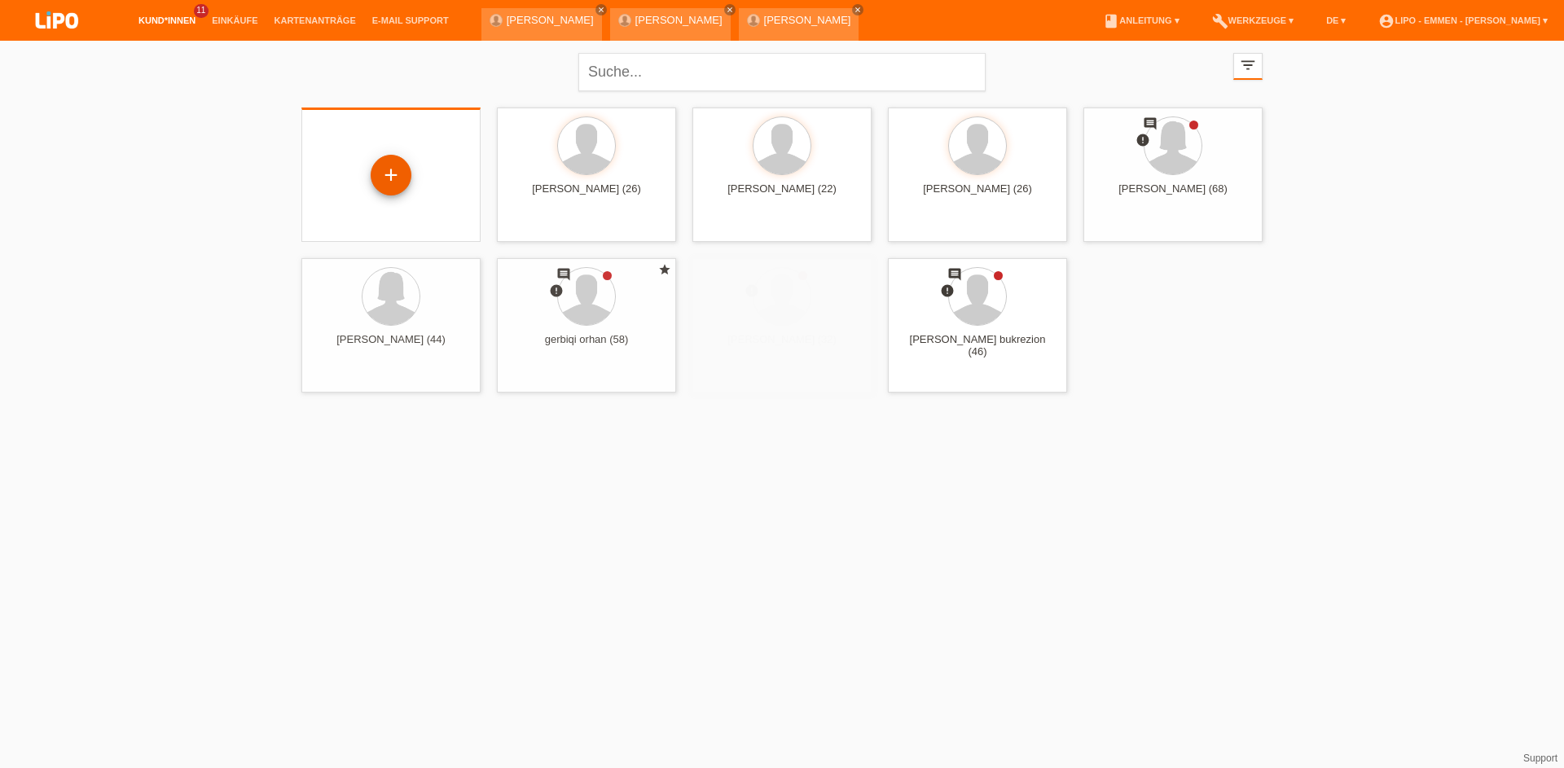
click at [380, 185] on div "+" at bounding box center [390, 175] width 39 height 28
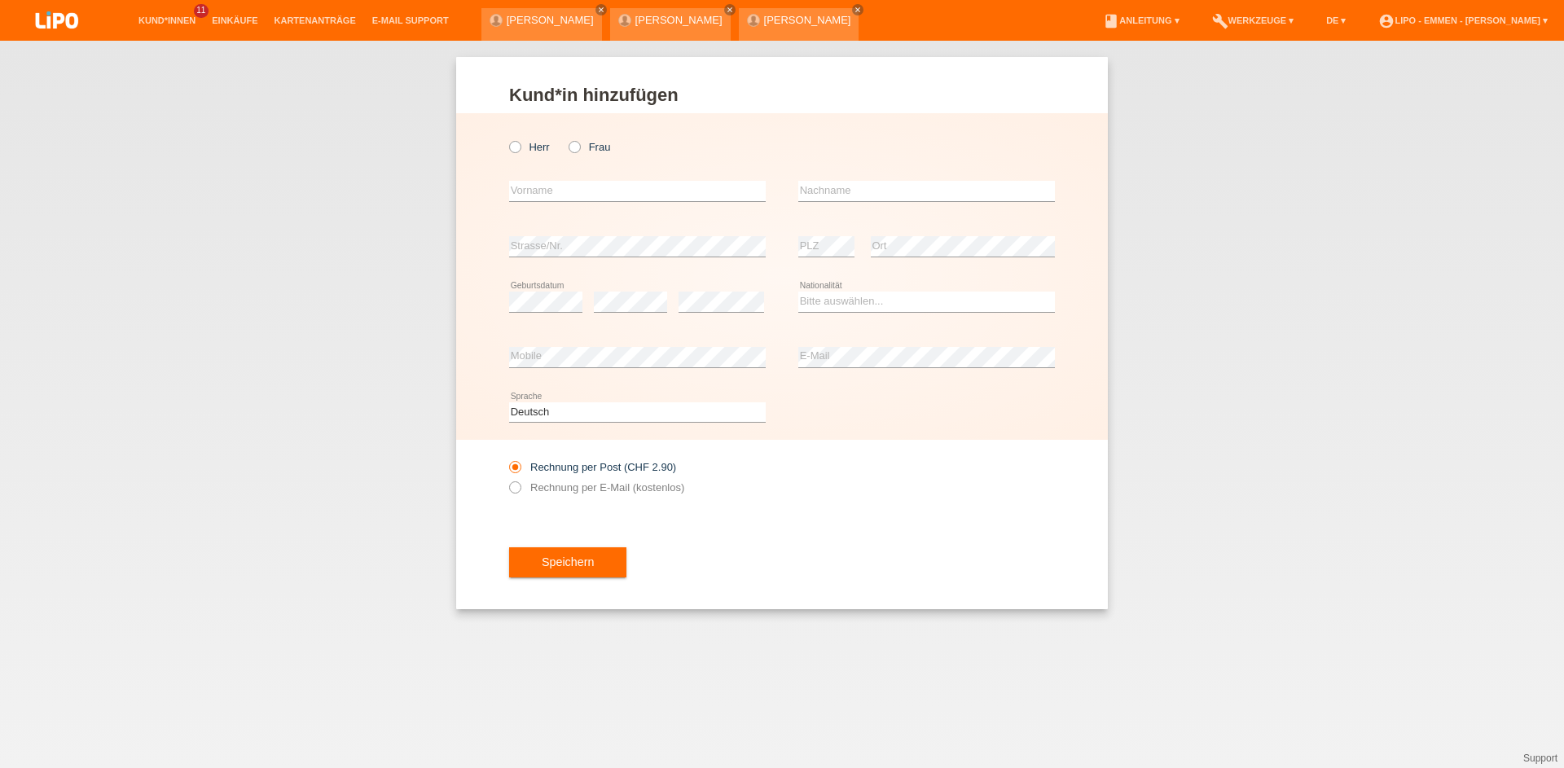
click at [507, 138] on icon at bounding box center [507, 138] width 0 height 0
click at [517, 148] on input "Herr" at bounding box center [514, 146] width 11 height 11
radio input "true"
click at [536, 192] on input "text" at bounding box center [637, 191] width 257 height 20
type input "[PERSON_NAME]"
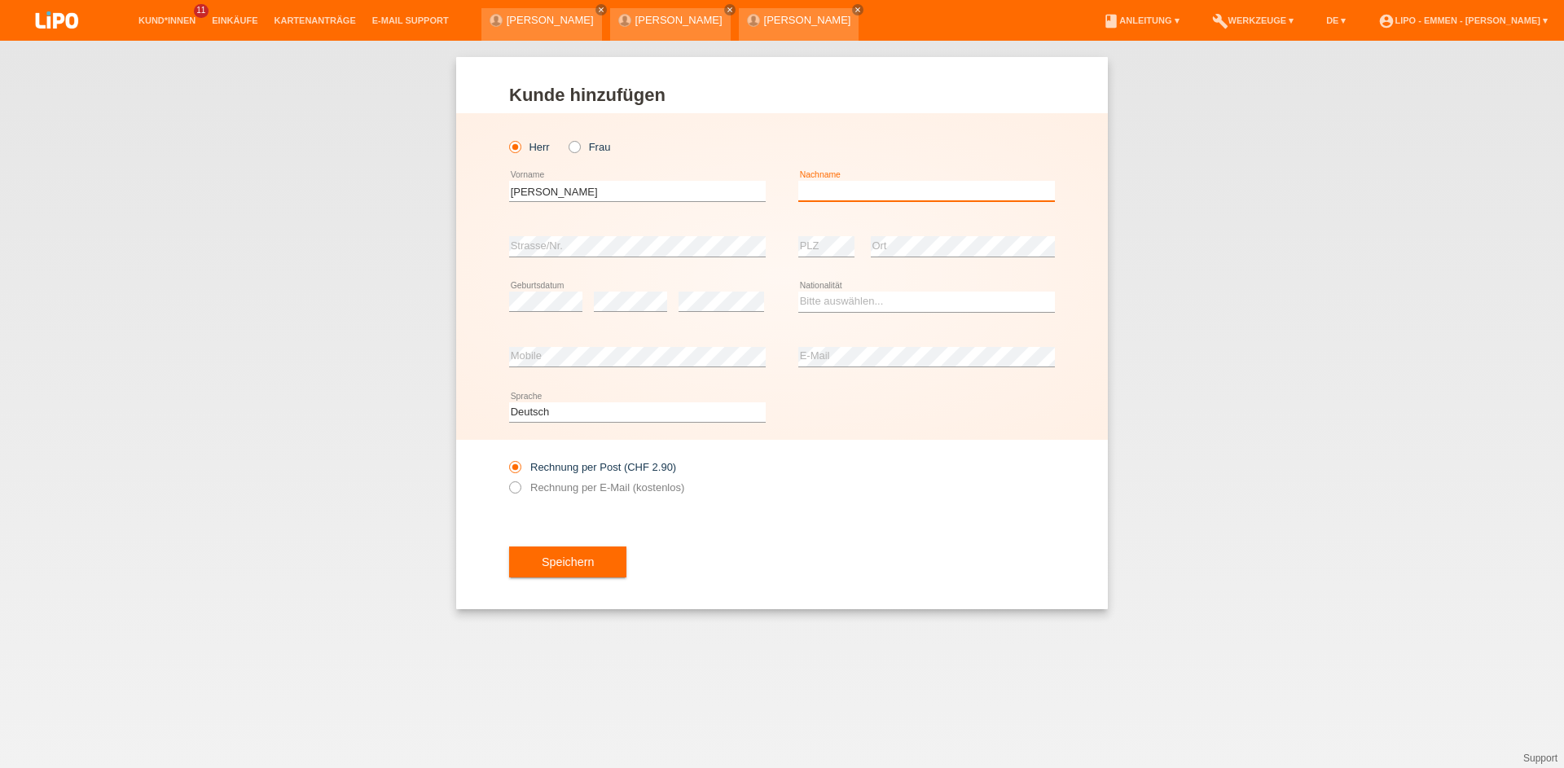
click at [881, 182] on input "text" at bounding box center [926, 191] width 257 height 20
type input "SAVKOVIC"
click at [857, 298] on select "Bitte auswählen... Schweiz Deutschland Liechtenstein Österreich ------------ Af…" at bounding box center [926, 302] width 257 height 20
select select "RS"
click at [0, 0] on option "Serbien" at bounding box center [0, 0] width 0 height 0
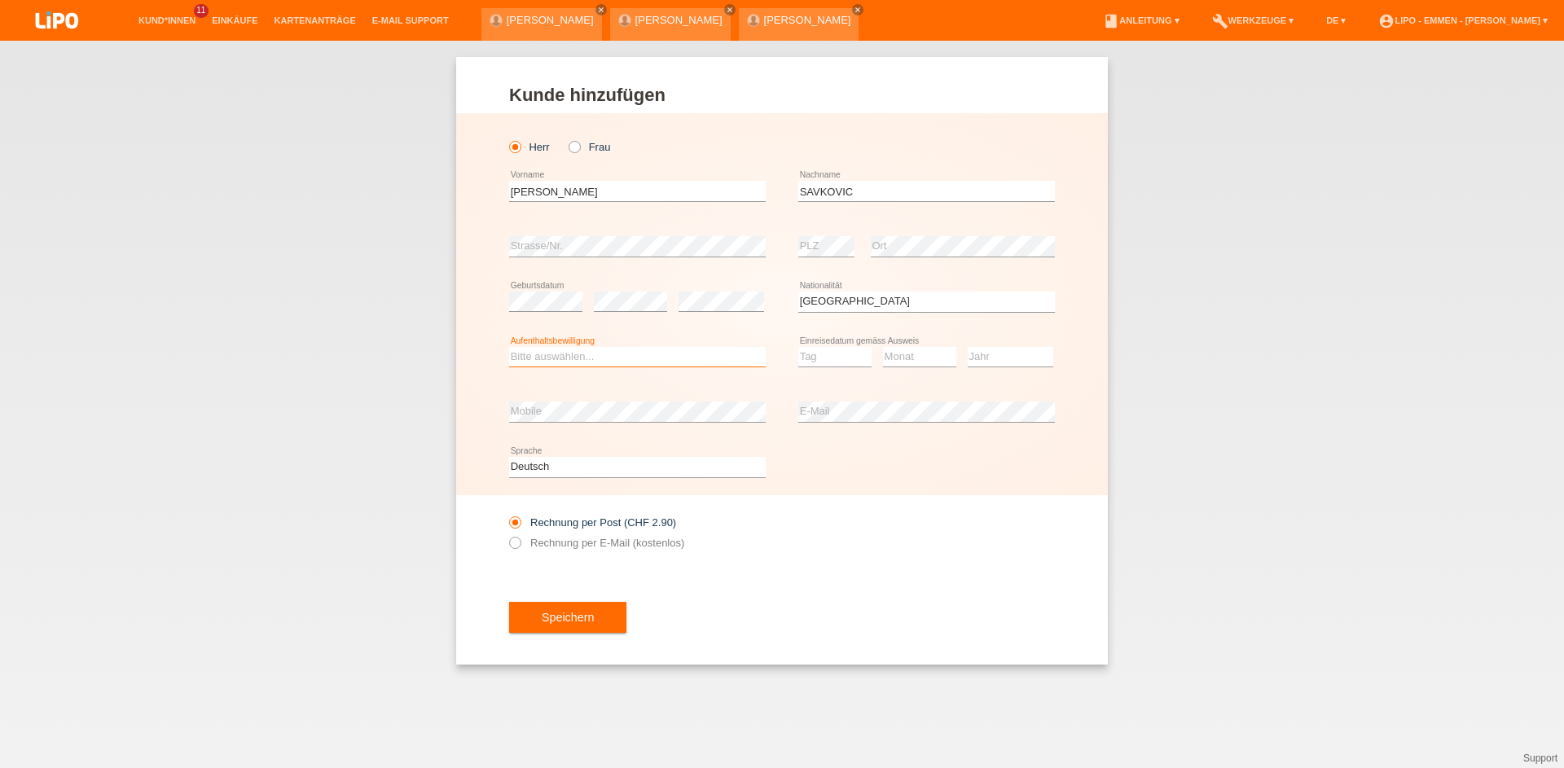
click at [578, 354] on select "Bitte auswählen... C B B - Flüchtlingsstatus Andere" at bounding box center [637, 357] width 257 height 20
select select "C"
click at [0, 0] on option "C" at bounding box center [0, 0] width 0 height 0
click at [807, 360] on select "Tag 01 02 03 04 05 06 07 08 09 10 11" at bounding box center [834, 357] width 73 height 20
select select "29"
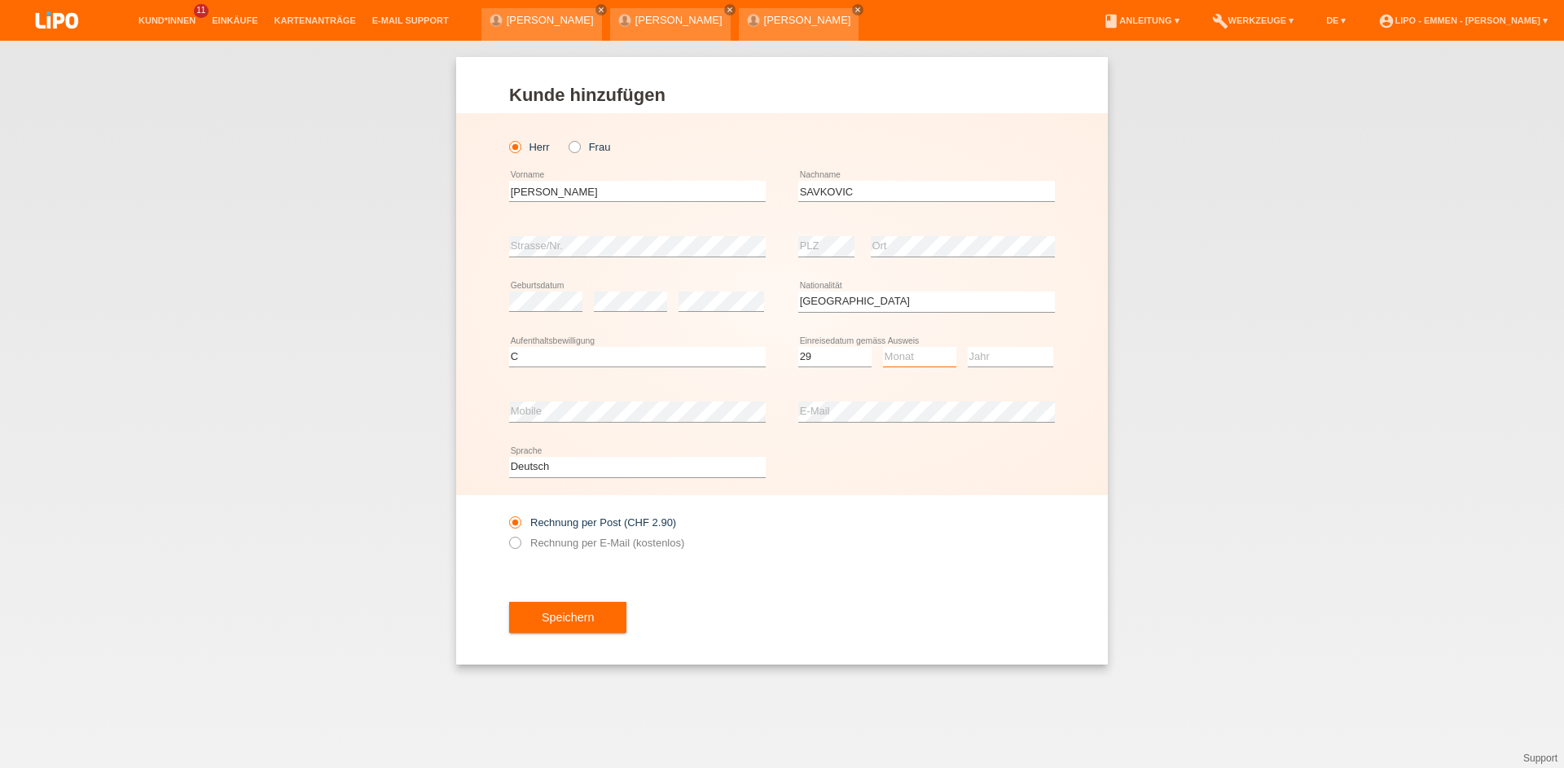
click at [903, 362] on select "Monat 01 02 03 04 05 06 07 08 09 10 11" at bounding box center [919, 357] width 73 height 20
drag, startPoint x: 907, startPoint y: 472, endPoint x: 976, endPoint y: 391, distance: 105.8
select select "07"
click at [0, 0] on option "07" at bounding box center [0, 0] width 0 height 0
click at [992, 351] on select "Jahr 2025 2024 2023 2022 2021 2020 2019 2018 2017 2016 2015 2014 2013 2012 2011…" at bounding box center [1011, 357] width 86 height 20
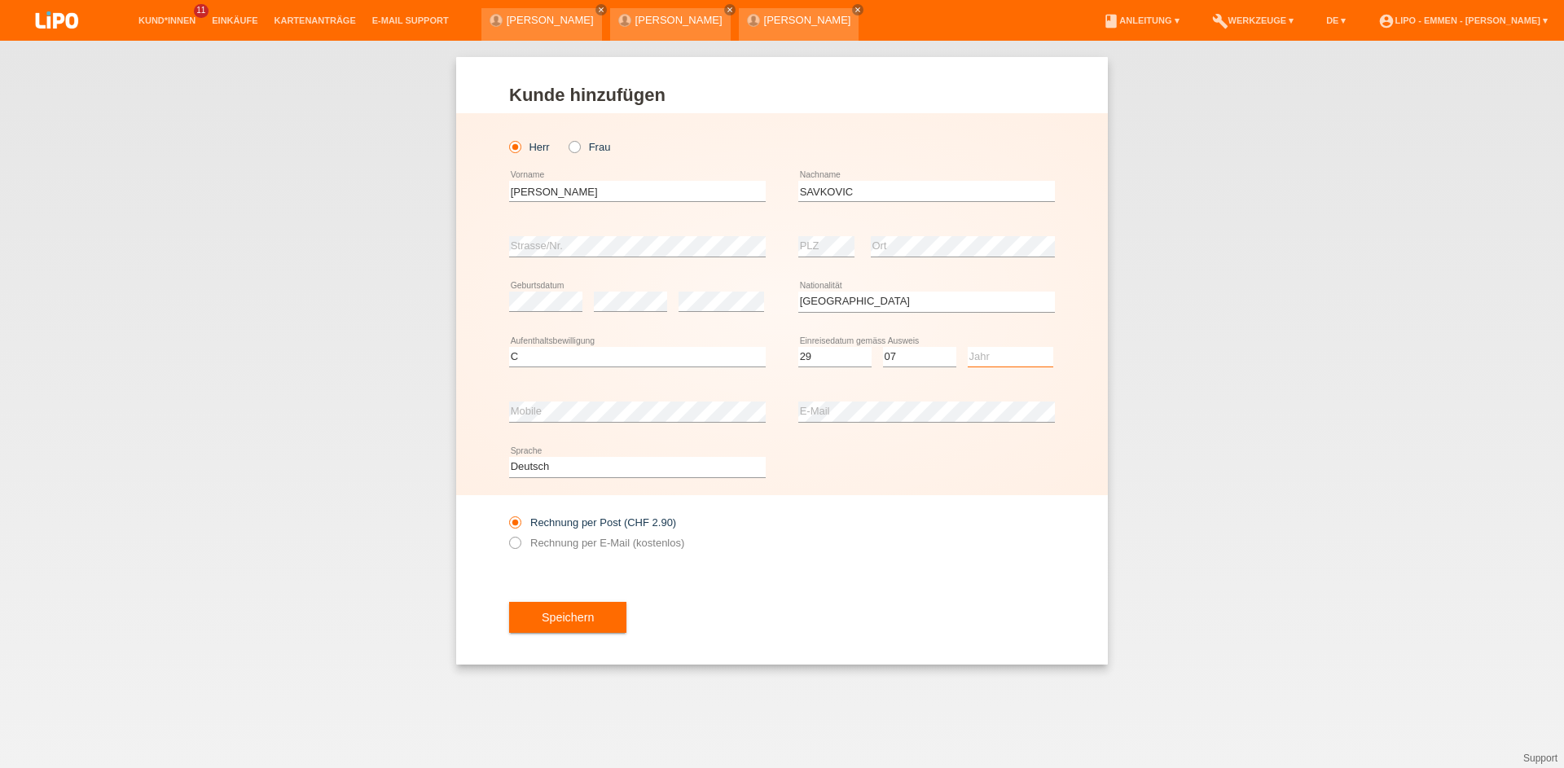
select select "2001"
click at [0, 0] on option "2001" at bounding box center [0, 0] width 0 height 0
click at [557, 622] on button "Speichern" at bounding box center [567, 617] width 117 height 31
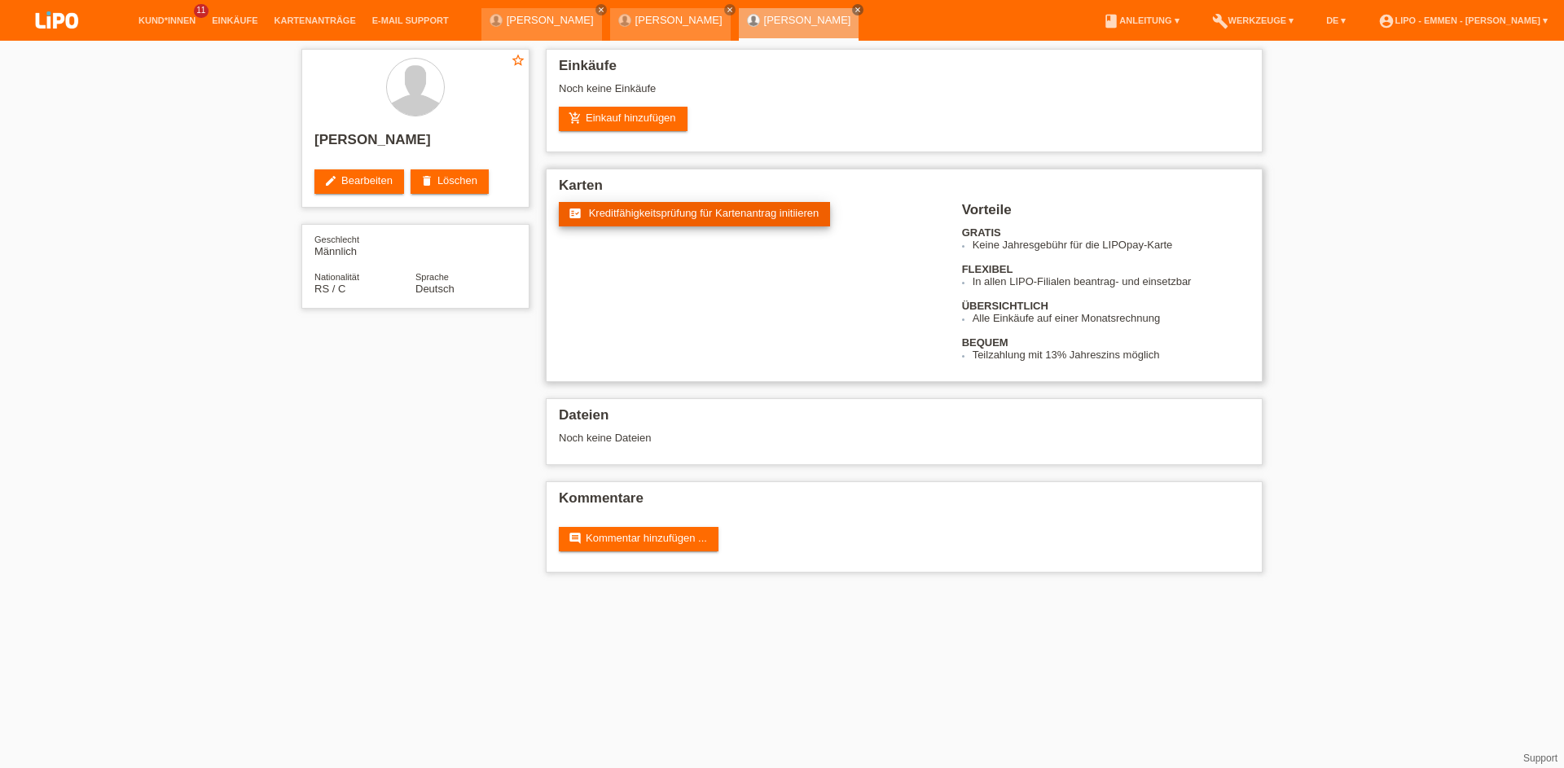
click at [709, 211] on span "Kreditfähigkeitsprüfung für Kartenantrag initiieren" at bounding box center [704, 213] width 231 height 12
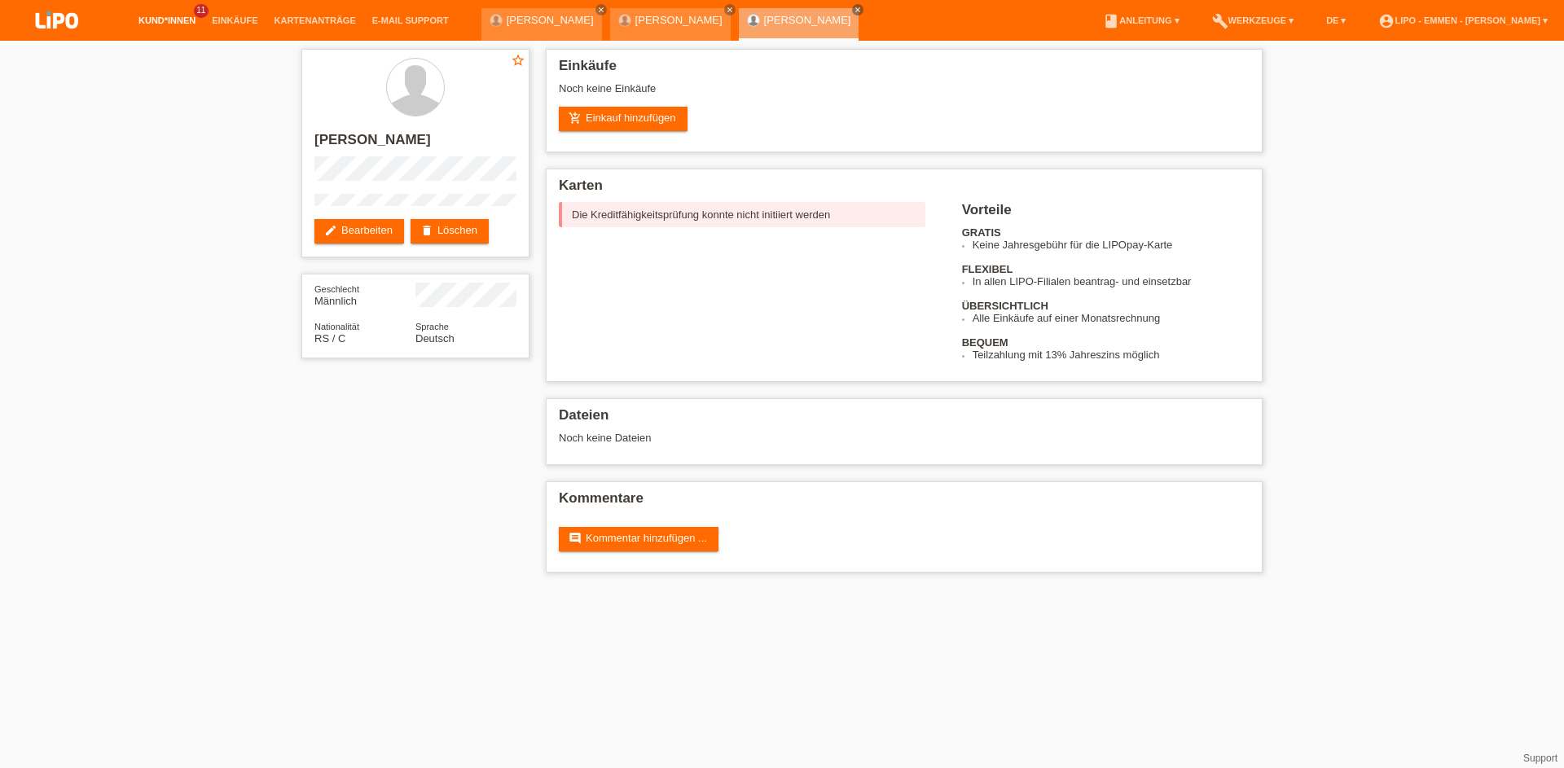
click at [165, 22] on link "Kund*innen" at bounding box center [166, 20] width 73 height 10
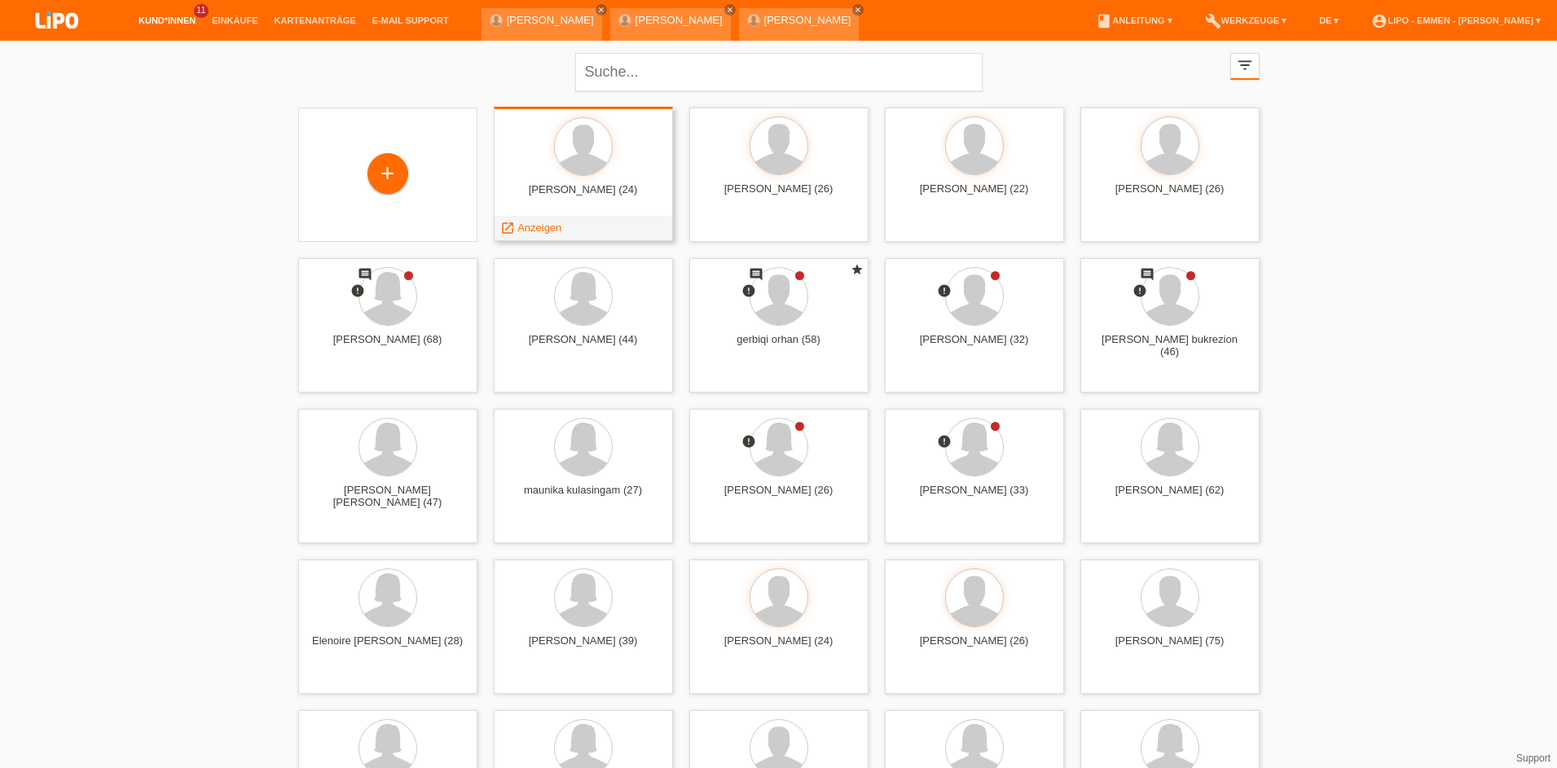
click at [561, 191] on div "[PERSON_NAME] (24)" at bounding box center [583, 196] width 153 height 26
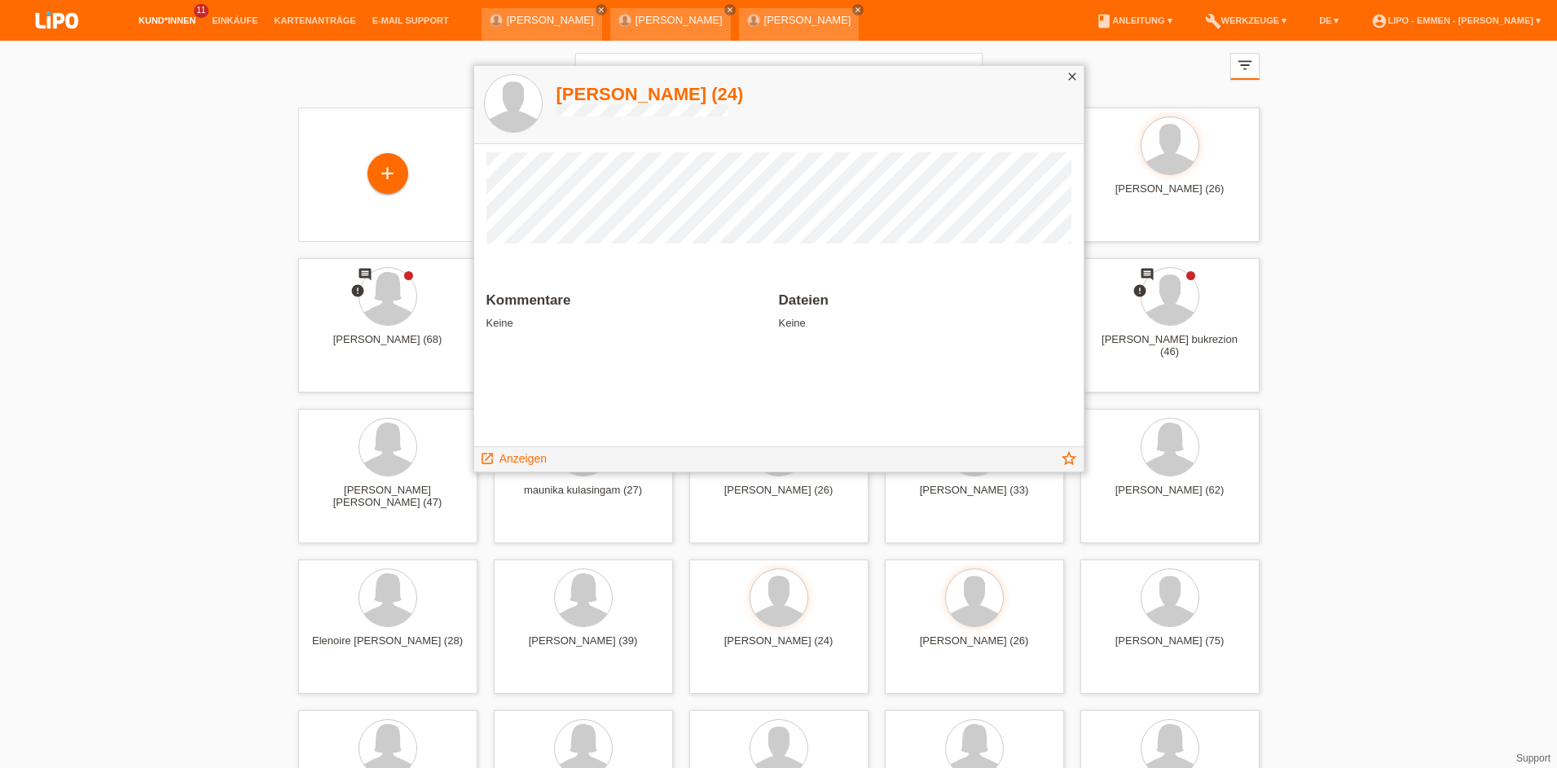
click at [1080, 81] on div "close" at bounding box center [1072, 78] width 23 height 24
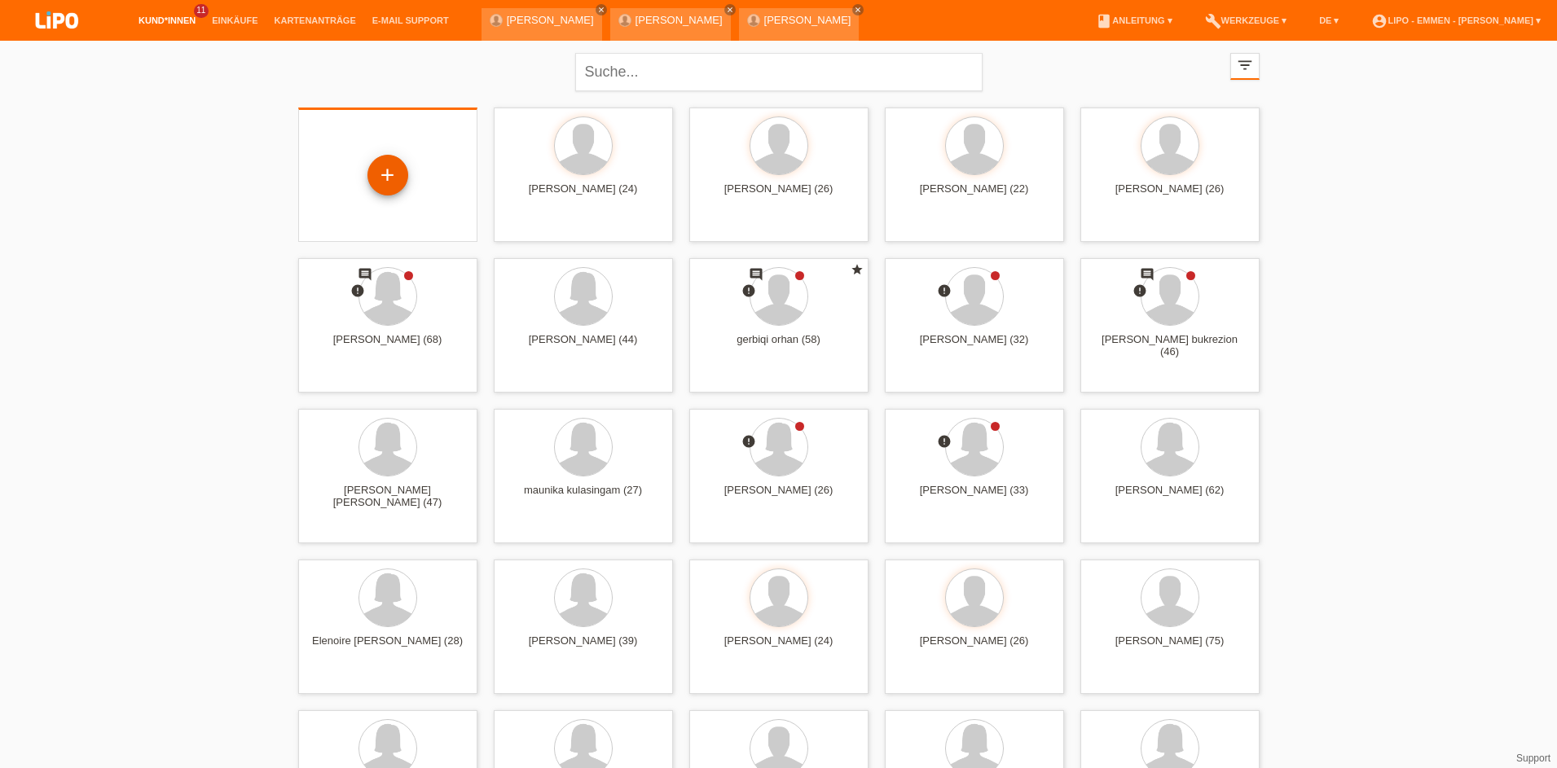
click at [398, 177] on div "+" at bounding box center [387, 175] width 39 height 28
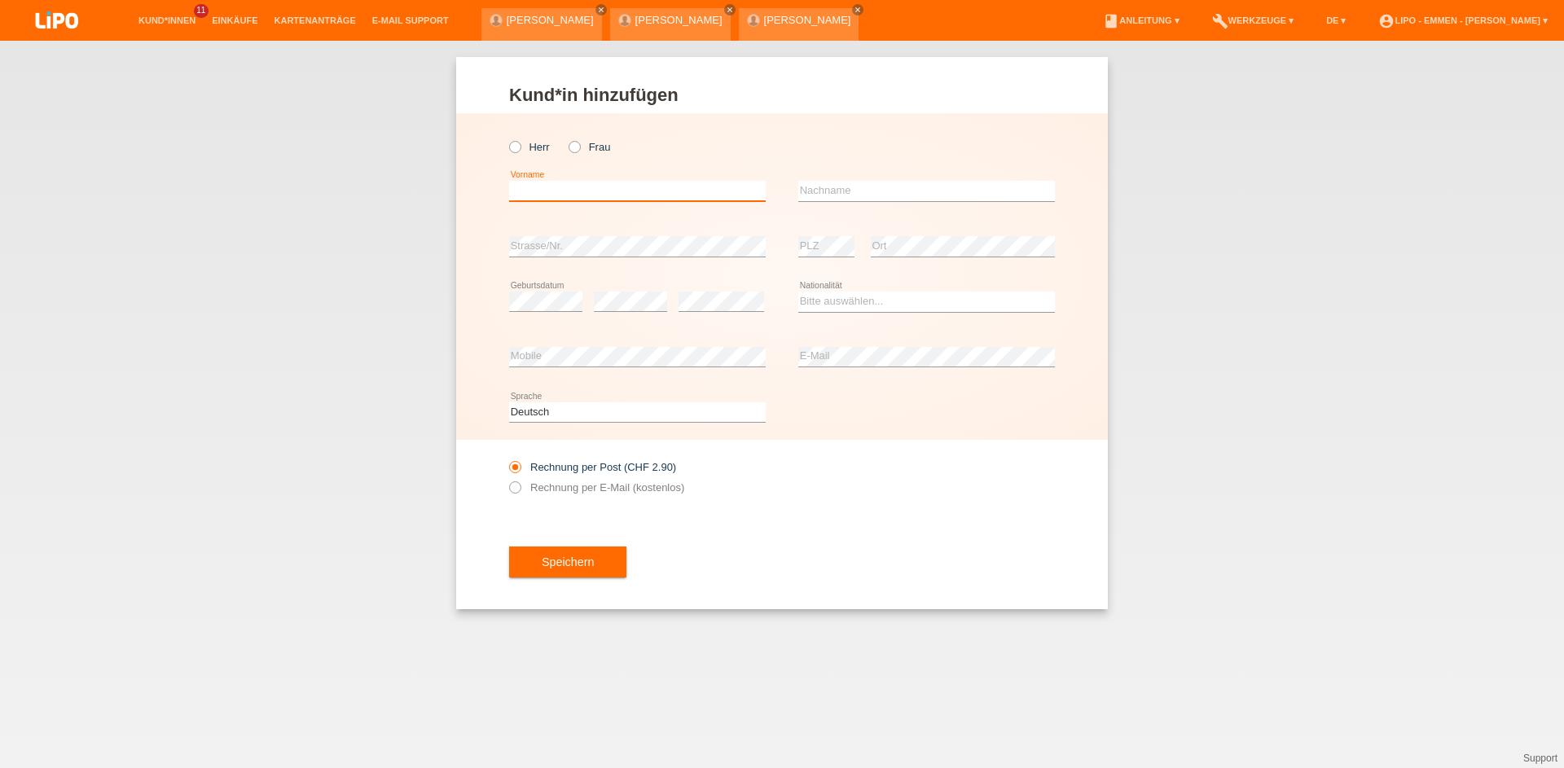
click at [552, 188] on input "text" at bounding box center [637, 191] width 257 height 20
click at [871, 199] on input "text" at bounding box center [926, 191] width 257 height 20
click at [631, 197] on input "DANIELA" at bounding box center [637, 191] width 257 height 20
type input "DANIJELA"
click at [862, 198] on input "text" at bounding box center [926, 191] width 257 height 20
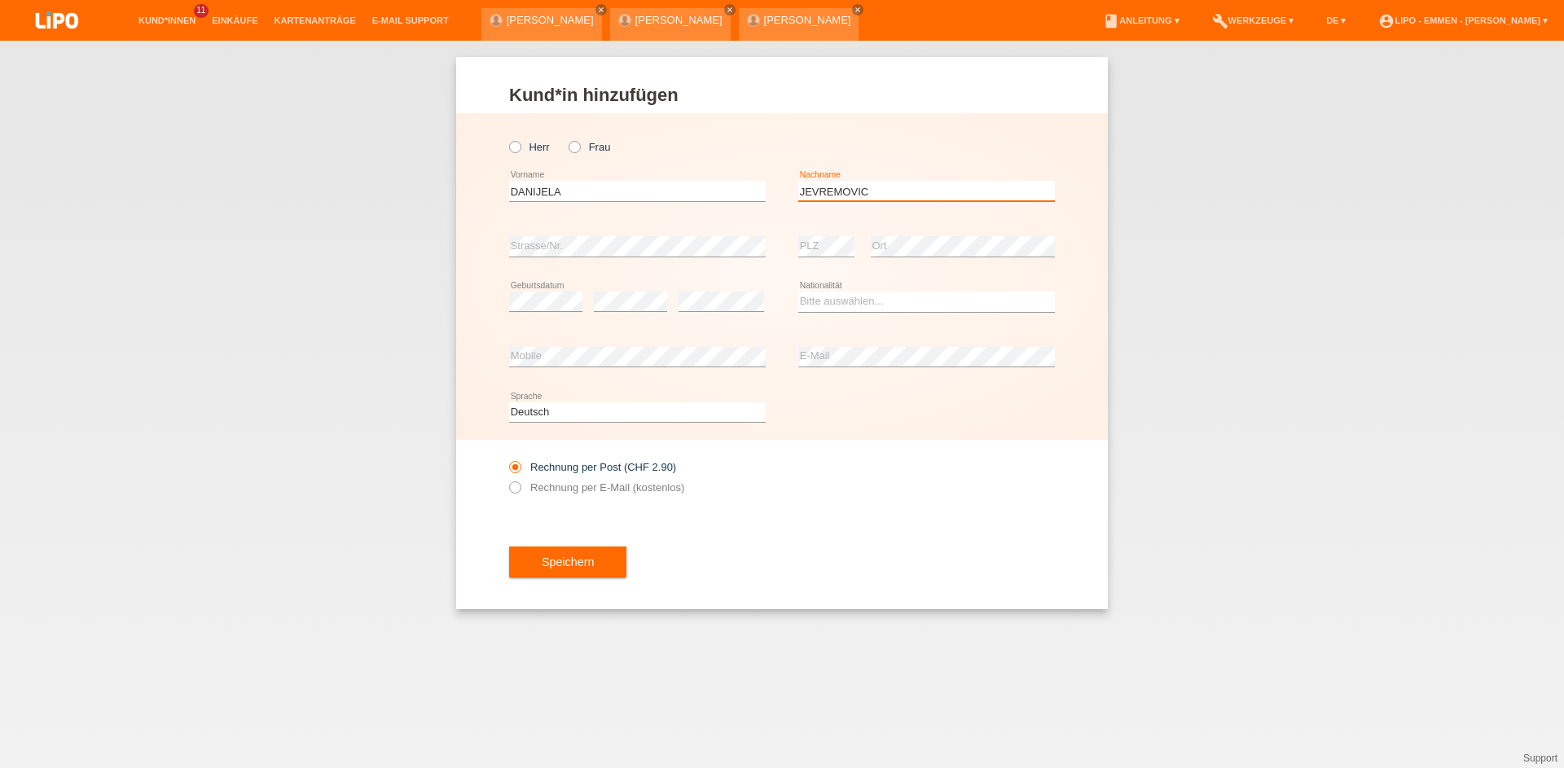
type input "JEVREMOVIC"
click at [821, 299] on select "Bitte auswählen... Schweiz Deutschland Liechtenstein Österreich ------------ Af…" at bounding box center [926, 302] width 257 height 20
select select "RS"
click at [0, 0] on option "Serbien" at bounding box center [0, 0] width 0 height 0
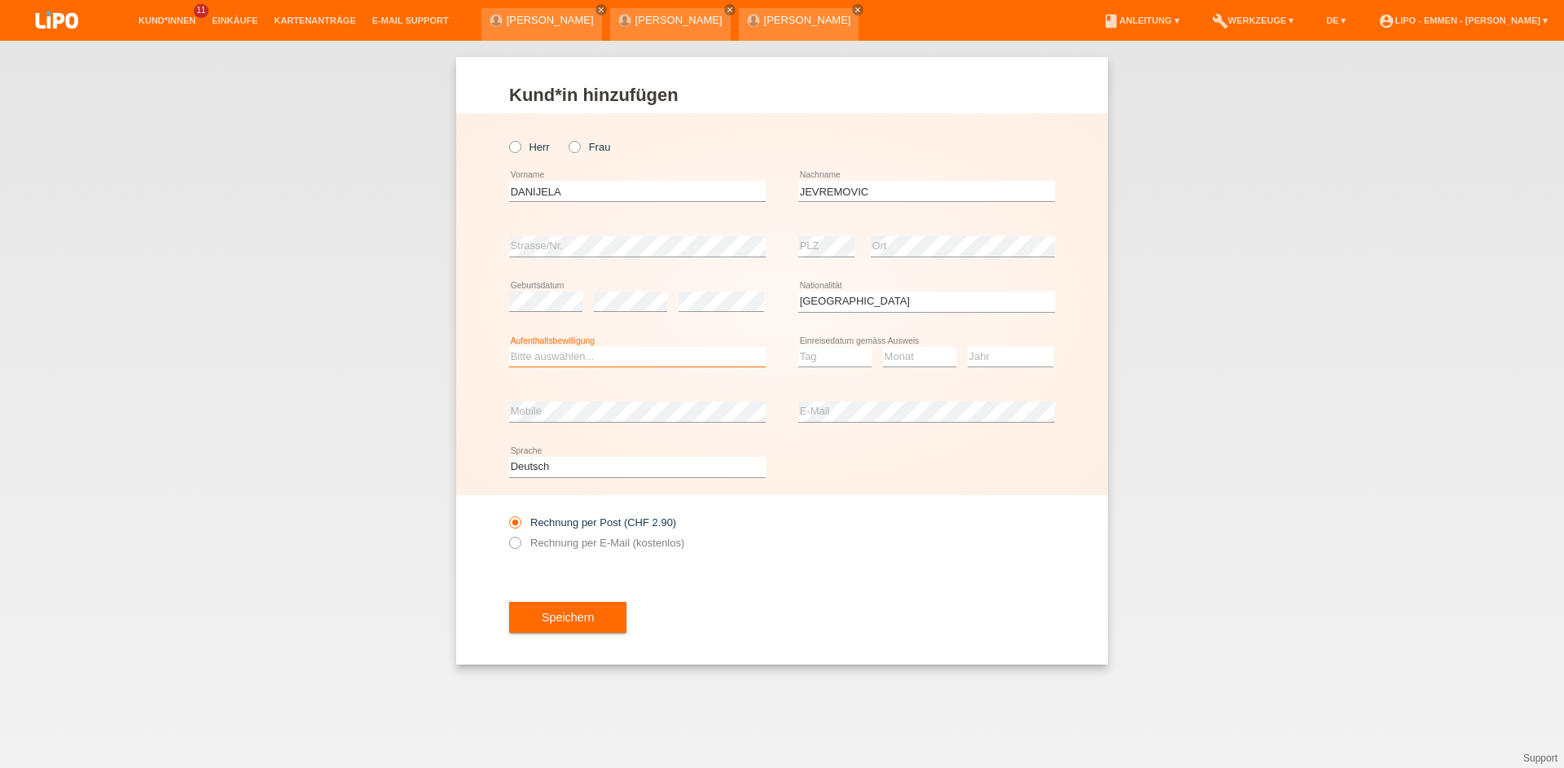
click at [559, 349] on select "Bitte auswählen... C B B - Flüchtlingsstatus Andere" at bounding box center [637, 357] width 257 height 20
select select "C"
click at [0, 0] on option "C" at bounding box center [0, 0] width 0 height 0
click at [801, 352] on select "Tag 01 02 03 04 05 06 07 08 09 10 11" at bounding box center [834, 357] width 73 height 20
select select "08"
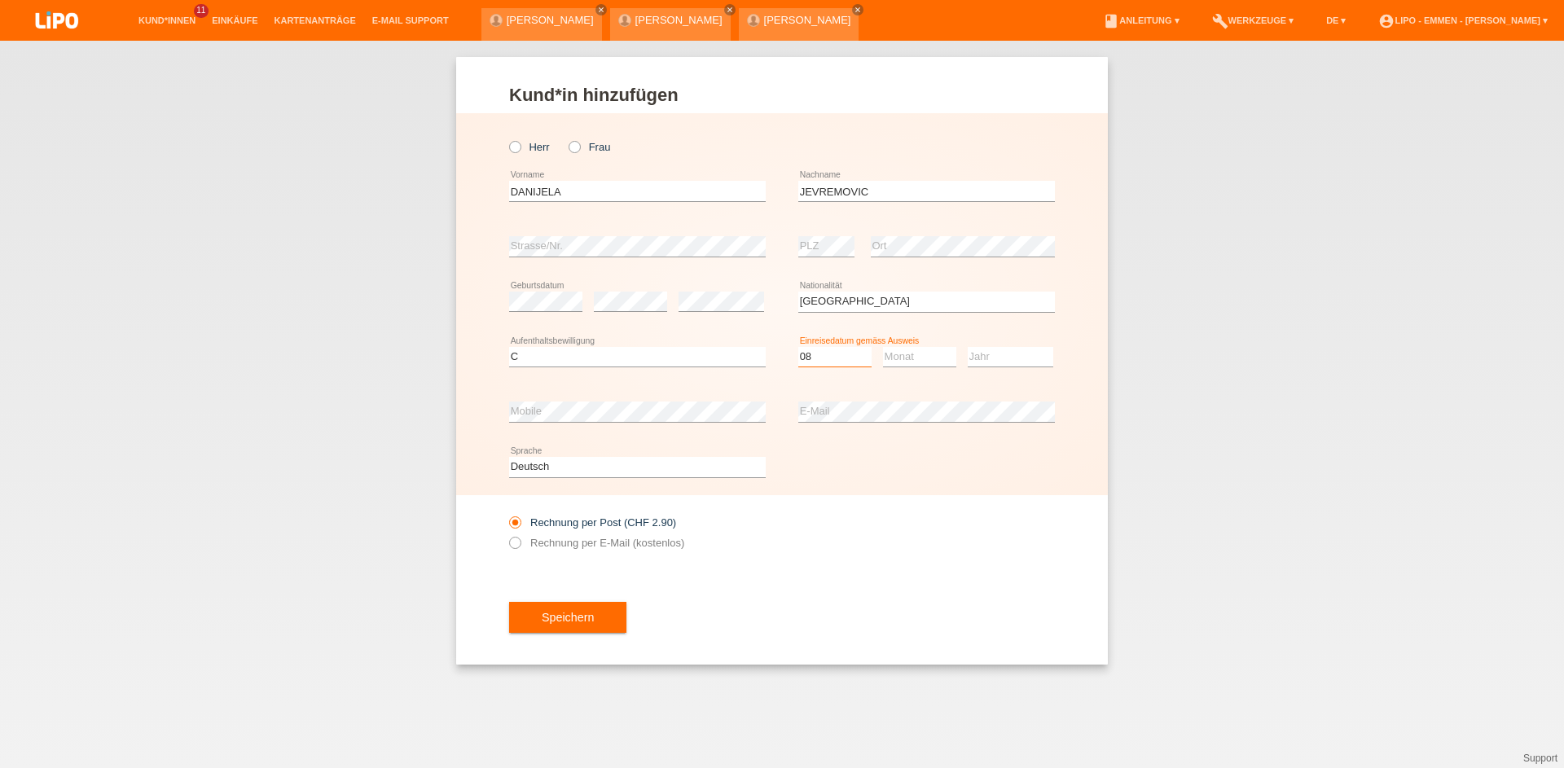
click at [0, 0] on option "08" at bounding box center [0, 0] width 0 height 0
click at [894, 351] on select "Monat 01 02 03 04 05 06 07 08 09 10 11" at bounding box center [919, 357] width 73 height 20
select select "02"
click at [0, 0] on option "02" at bounding box center [0, 0] width 0 height 0
click at [1047, 360] on select "Jahr 2025 2024 2023 2022 2021 2020 2019 2018 2017 2016 2015 2014 2013 2012 2011…" at bounding box center [1011, 357] width 86 height 20
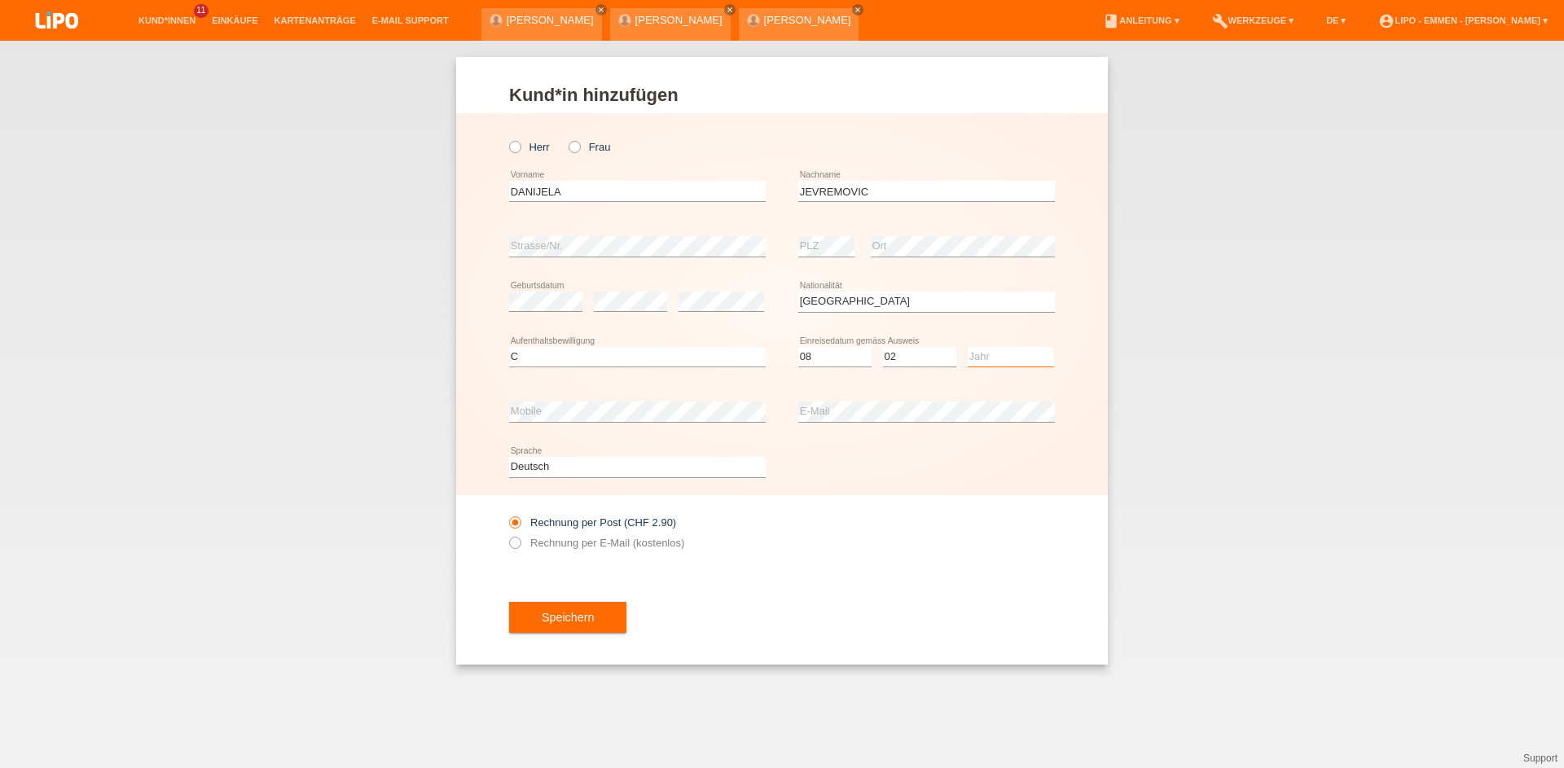
select select "1998"
click at [0, 0] on option "1998" at bounding box center [0, 0] width 0 height 0
click at [516, 636] on div "Speichern" at bounding box center [782, 617] width 546 height 94
click at [525, 628] on button "Speichern" at bounding box center [567, 617] width 117 height 31
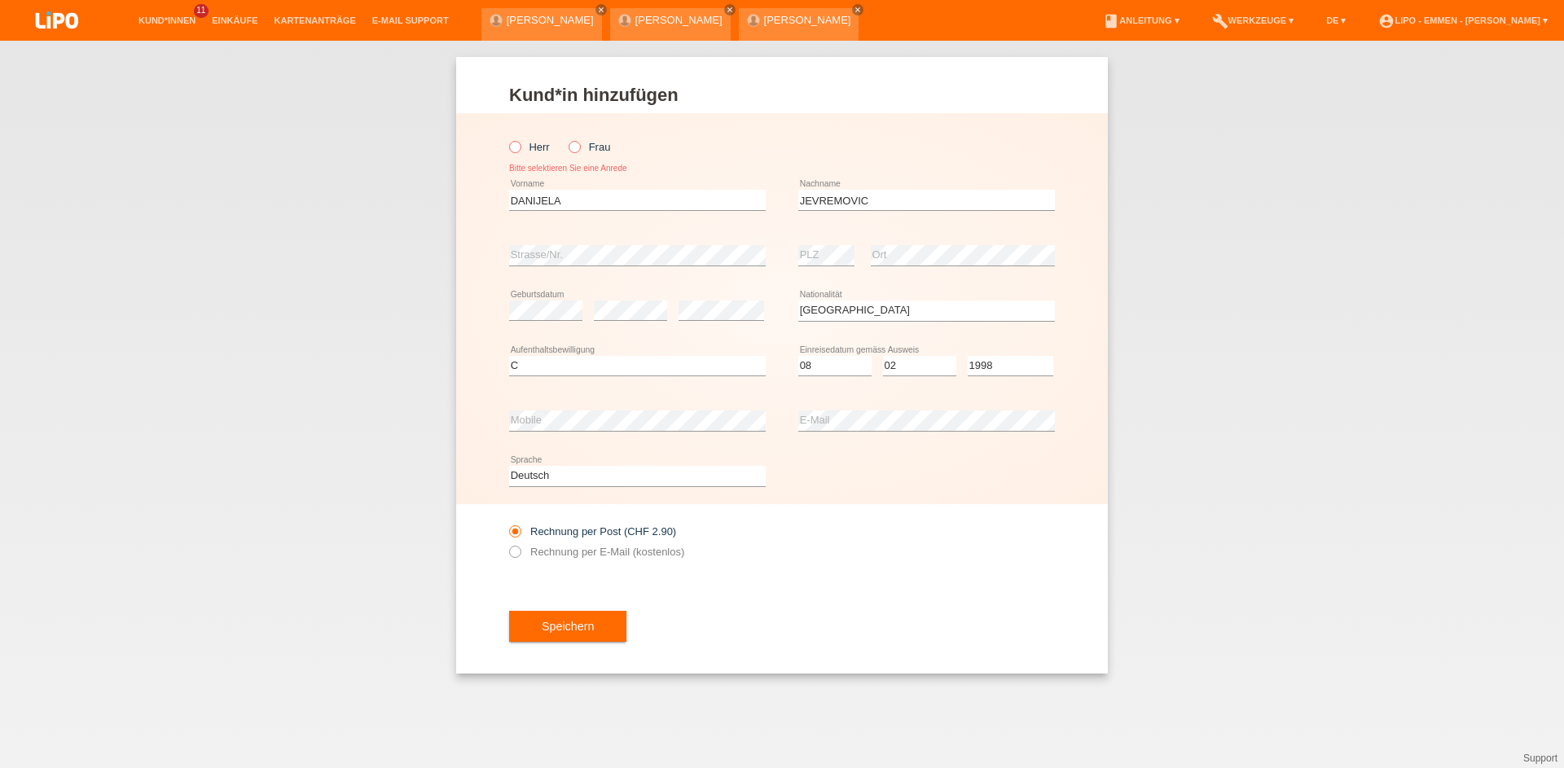
click at [566, 138] on icon at bounding box center [566, 138] width 0 height 0
click at [573, 152] on input "Frau" at bounding box center [574, 146] width 11 height 11
radio input "true"
click at [551, 633] on button "Speichern" at bounding box center [567, 626] width 117 height 31
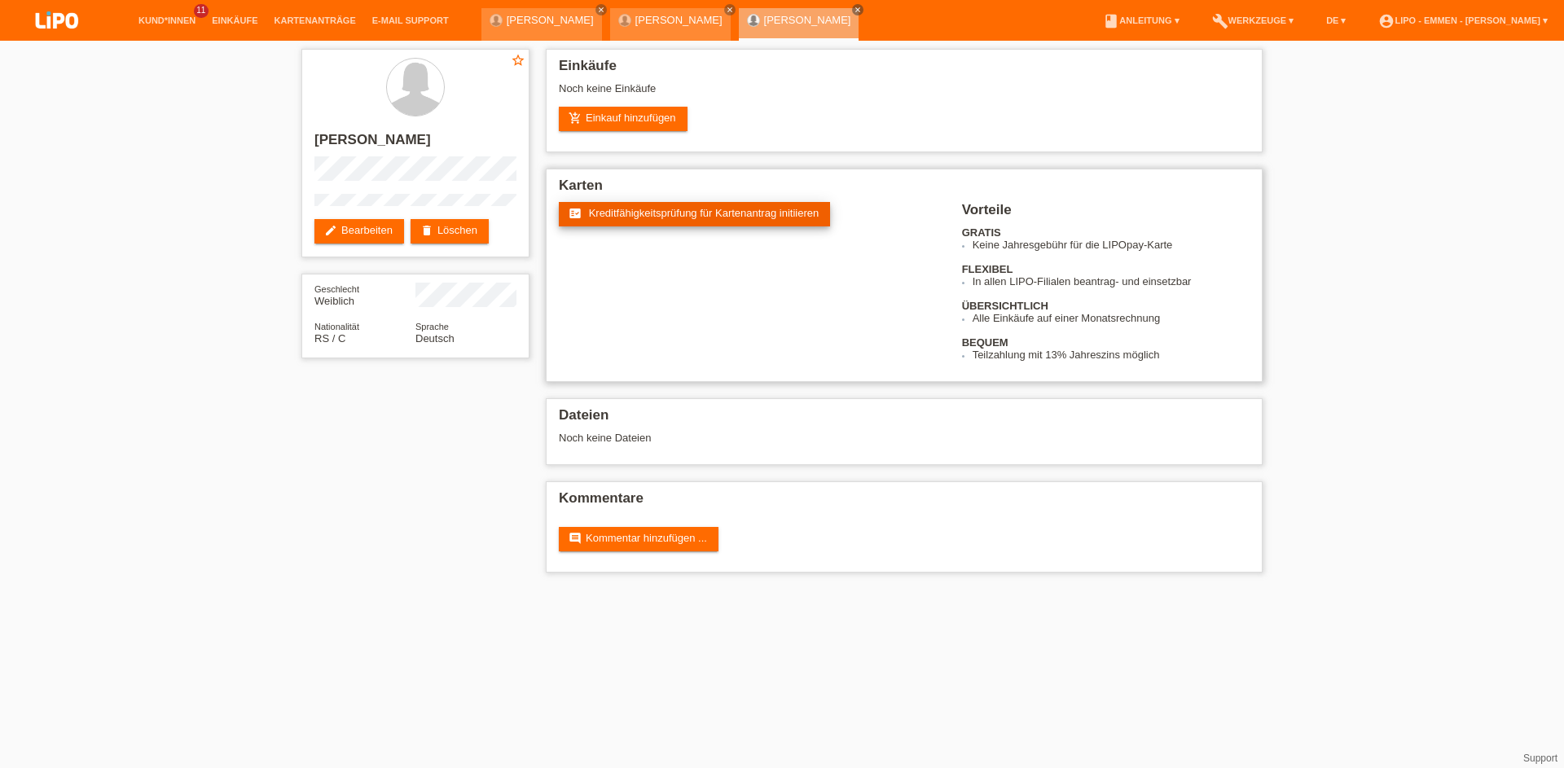
click at [633, 215] on span "Kreditfähigkeitsprüfung für Kartenantrag initiieren" at bounding box center [704, 213] width 231 height 12
